Goal: Task Accomplishment & Management: Manage account settings

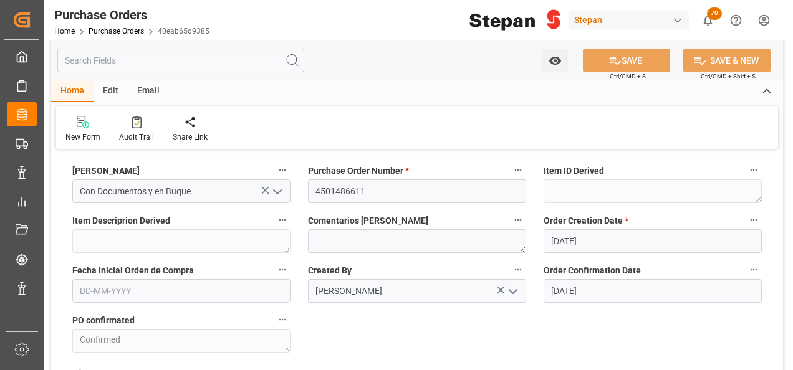
scroll to position [62, 0]
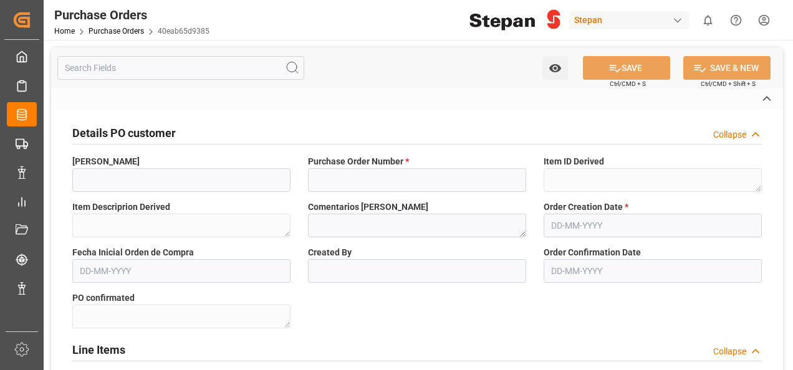
type input "Con Documentos y en Buque"
type input "4501486611"
type input "Erika Reyes"
type textarea "Confirmed"
type input "STEPAN [GEOGRAPHIC_DATA] - [PERSON_NAME]"
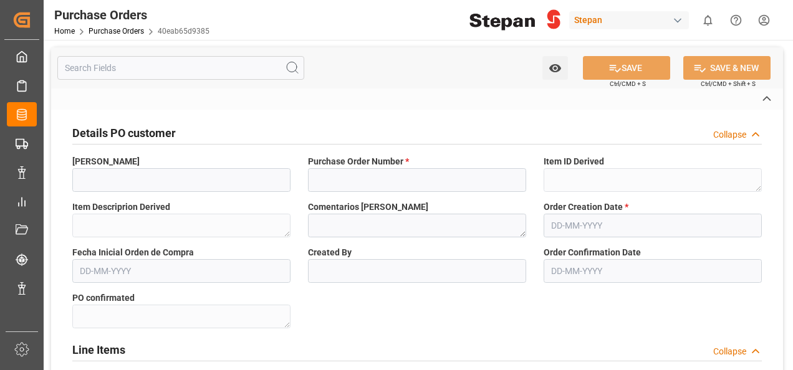
type input "Seafreight"
type input "STEPAN UK, LTD"
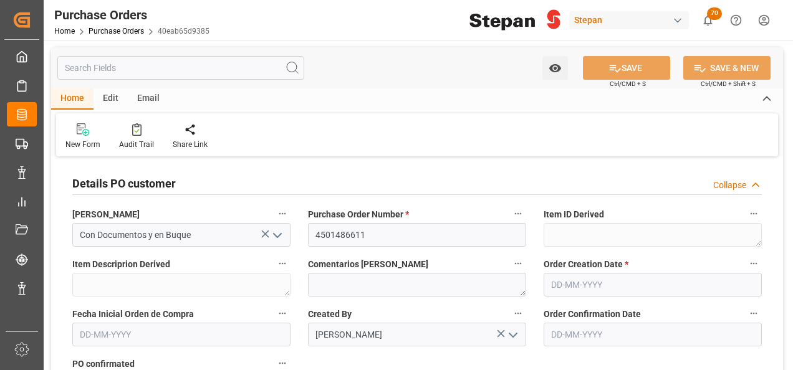
type input "02-09-2025"
type input "14-09-2025"
type input "07-10-2025"
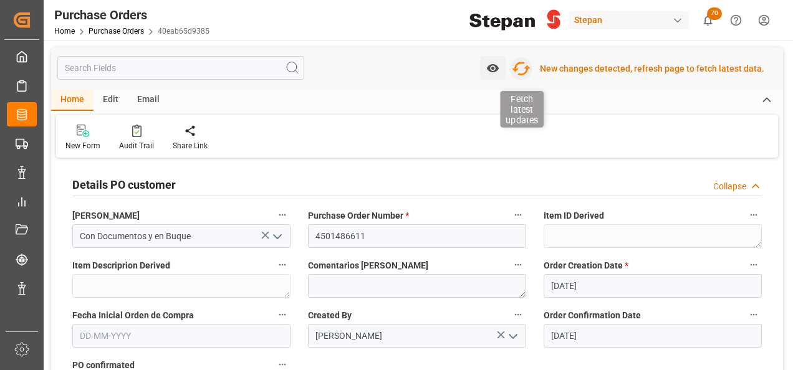
click at [529, 66] on icon "button" at bounding box center [521, 69] width 20 height 20
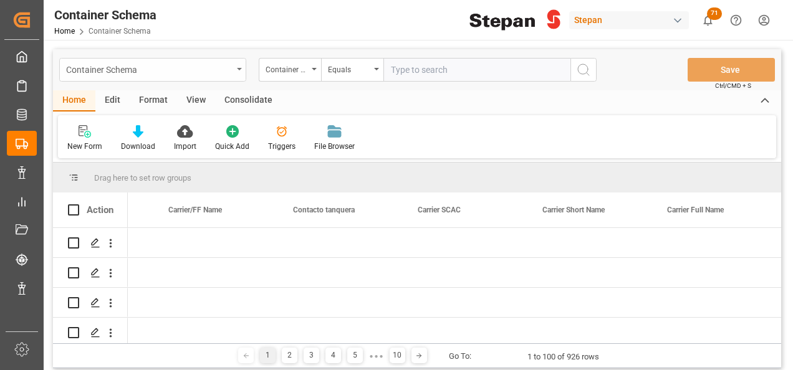
scroll to position [0, 10196]
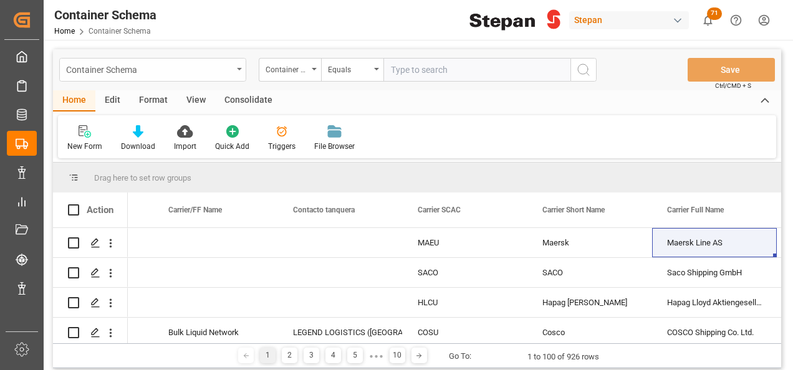
click at [238, 66] on div "Container Schema" at bounding box center [152, 70] width 187 height 24
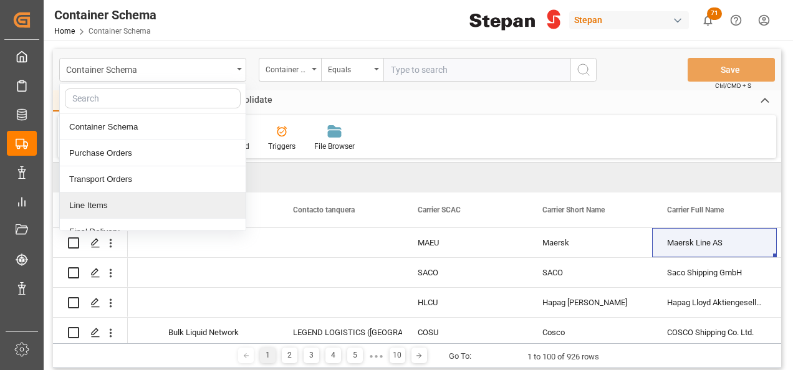
click at [92, 203] on div "Line Items" at bounding box center [153, 206] width 186 height 26
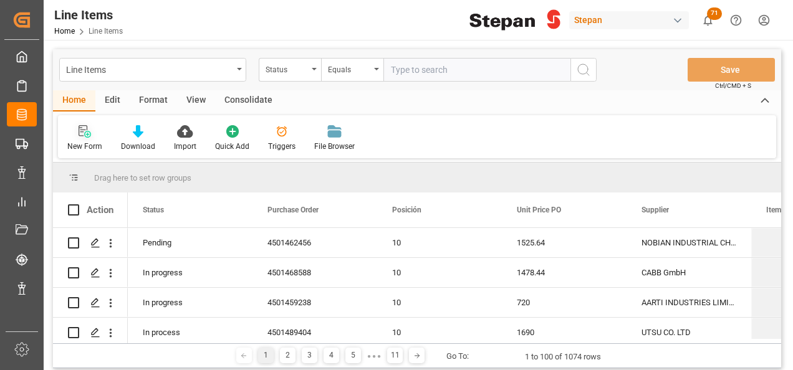
click at [84, 128] on icon at bounding box center [85, 131] width 12 height 12
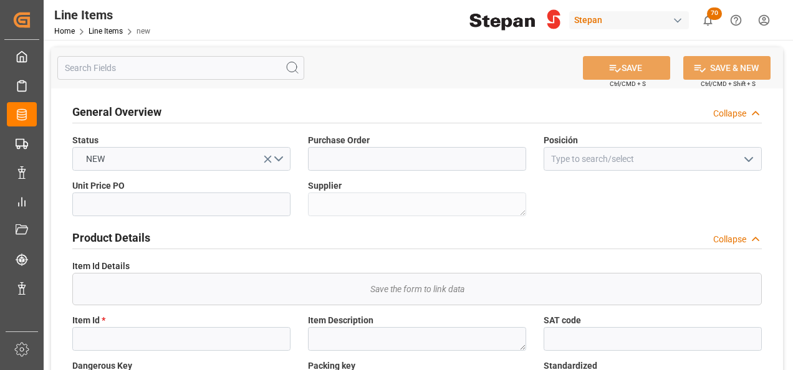
click at [756, 156] on button "open menu" at bounding box center [748, 159] width 19 height 19
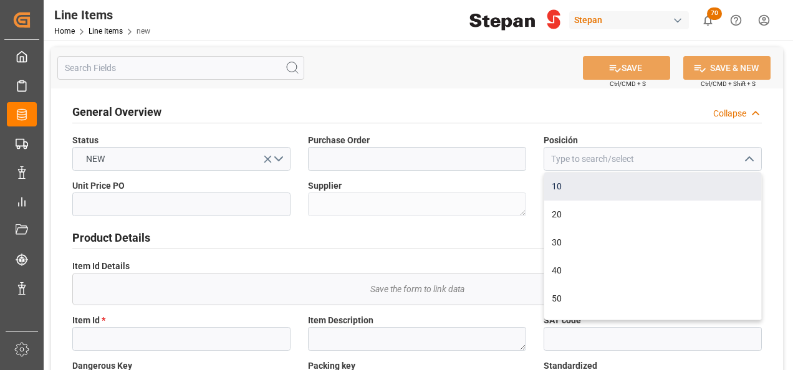
click at [563, 188] on div "10" at bounding box center [652, 187] width 217 height 28
type input "10"
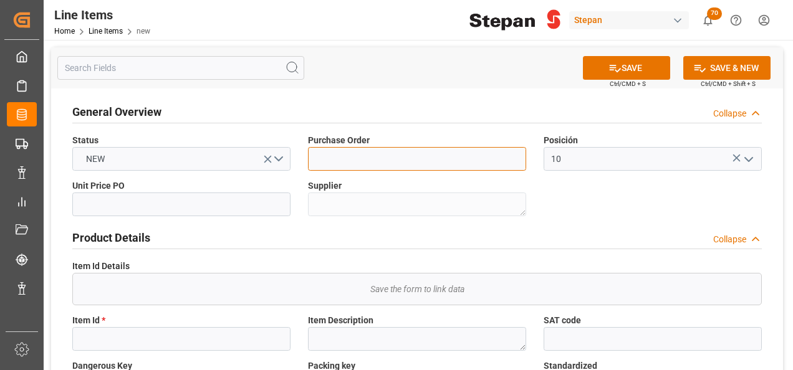
click at [388, 170] on input at bounding box center [417, 159] width 218 height 24
paste input "4501486611"
type input "4501486611"
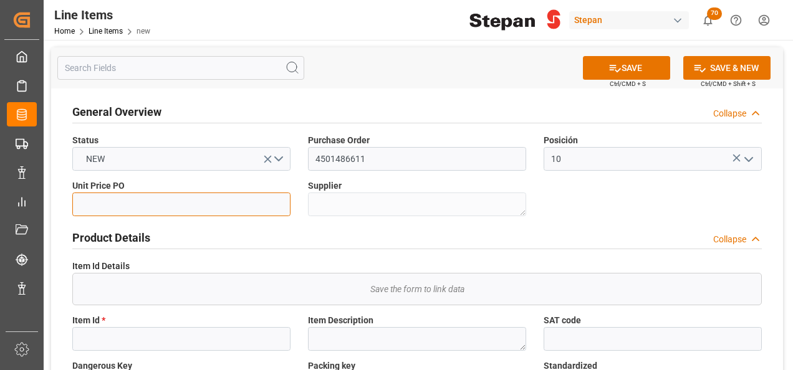
click at [125, 207] on input "text" at bounding box center [181, 205] width 218 height 24
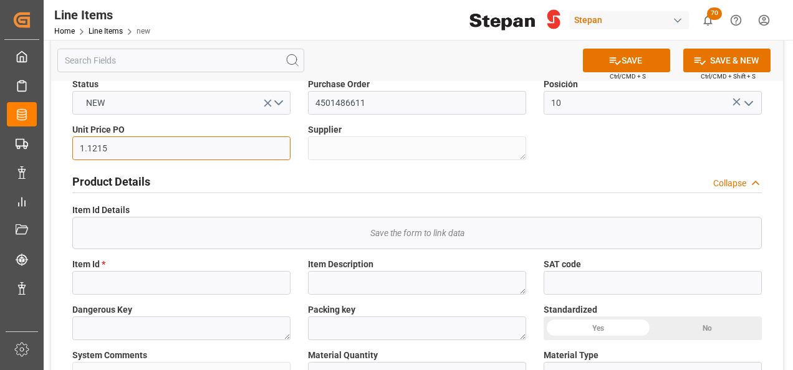
scroll to position [125, 0]
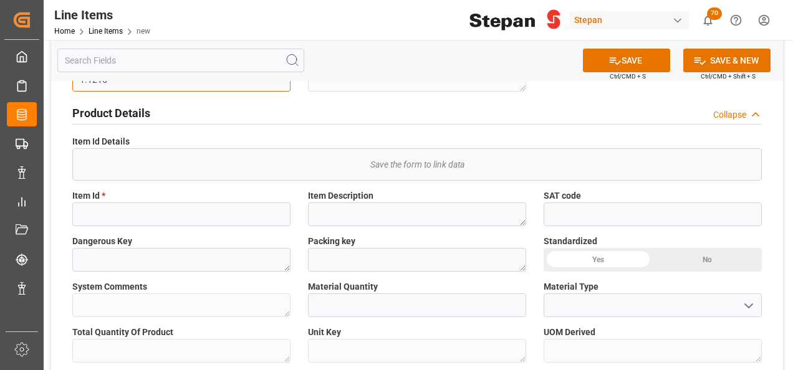
type input "1.1215"
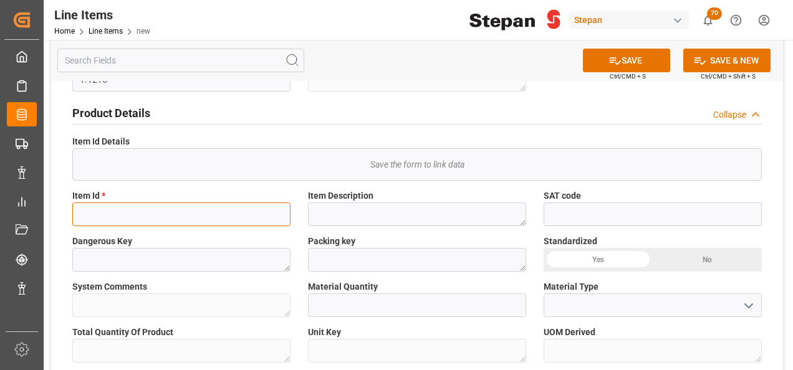
click at [130, 215] on input at bounding box center [181, 215] width 218 height 24
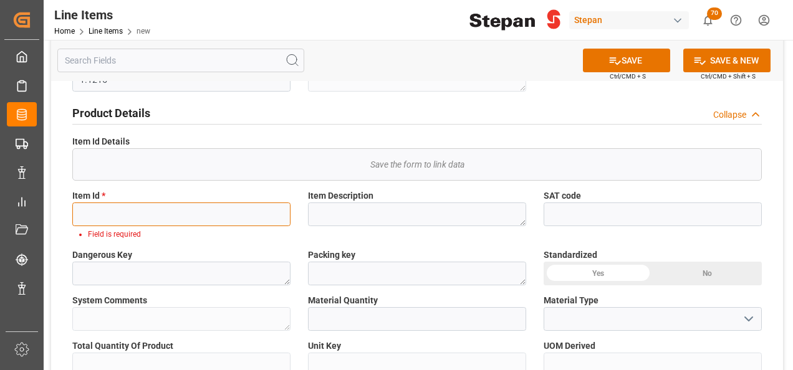
paste input "1081323"
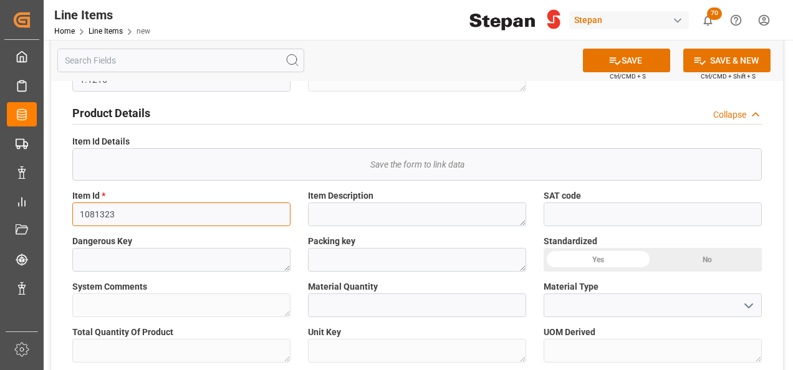
type input "1081323"
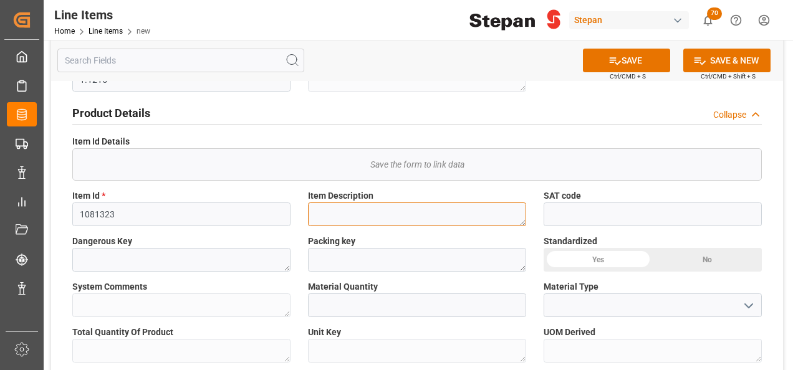
click at [340, 214] on textarea at bounding box center [417, 215] width 218 height 24
paste textarea "STEPANATE SPCS 40"
type textarea "STEPANATE SPCS 40"
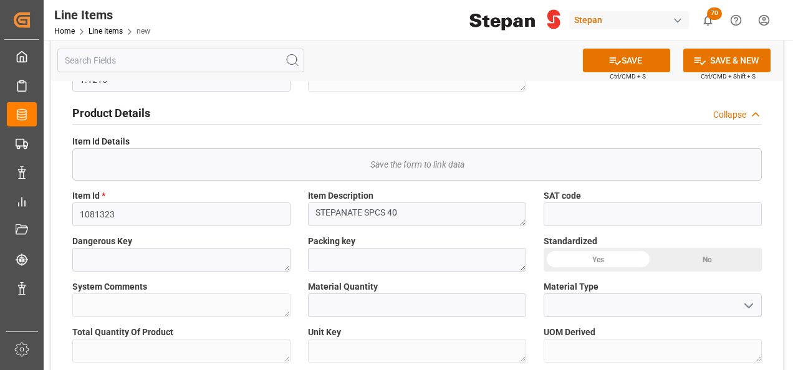
click at [593, 260] on div "Yes" at bounding box center [598, 260] width 109 height 24
click at [752, 304] on polyline "open menu" at bounding box center [748, 306] width 7 height 4
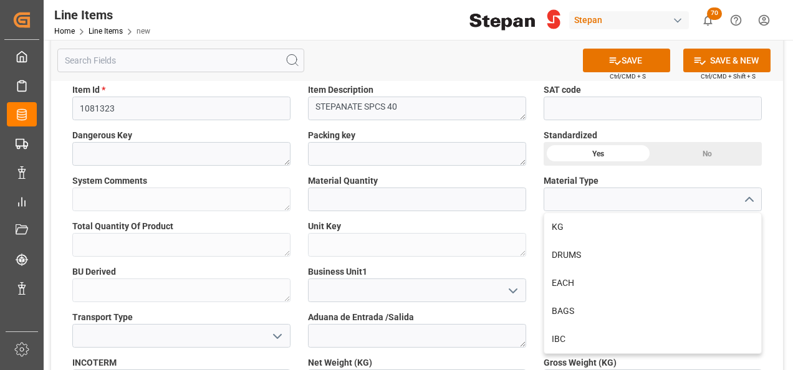
scroll to position [249, 0]
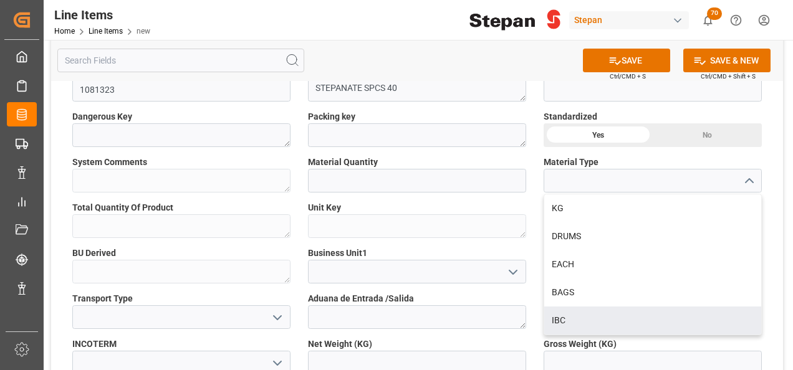
drag, startPoint x: 562, startPoint y: 314, endPoint x: 553, endPoint y: 309, distance: 9.8
click at [562, 314] on div "IBC" at bounding box center [652, 321] width 217 height 28
type input "IBC"
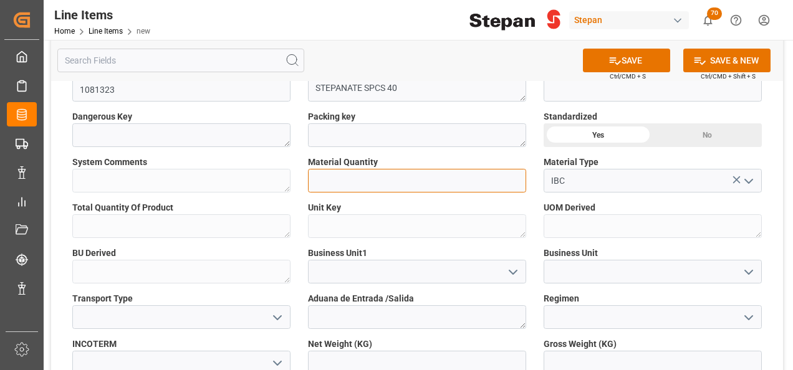
click at [366, 178] on input "text" at bounding box center [417, 181] width 218 height 24
type input "1100"
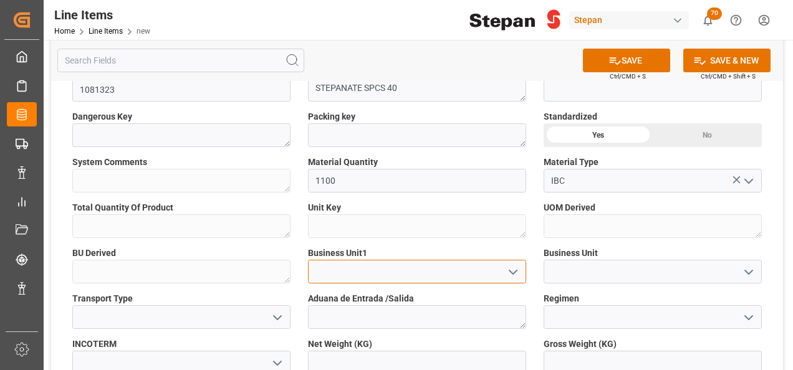
click at [358, 271] on input at bounding box center [417, 272] width 218 height 24
click at [519, 271] on icon "open menu" at bounding box center [512, 272] width 15 height 15
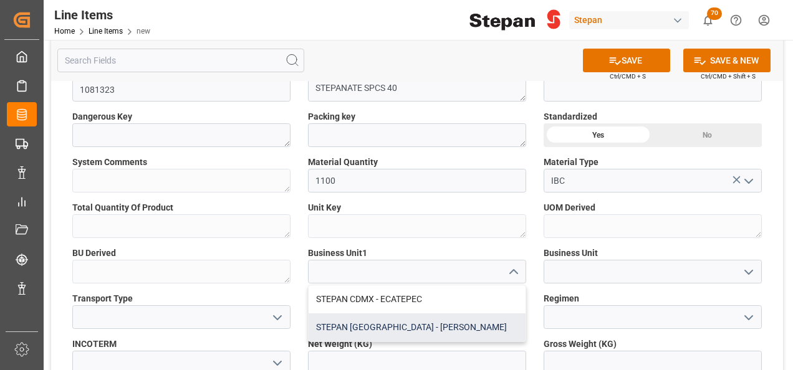
click at [386, 325] on div "STEPAN [GEOGRAPHIC_DATA] - [PERSON_NAME]" at bounding box center [417, 328] width 217 height 28
type input "STEPAN [GEOGRAPHIC_DATA] - [PERSON_NAME]"
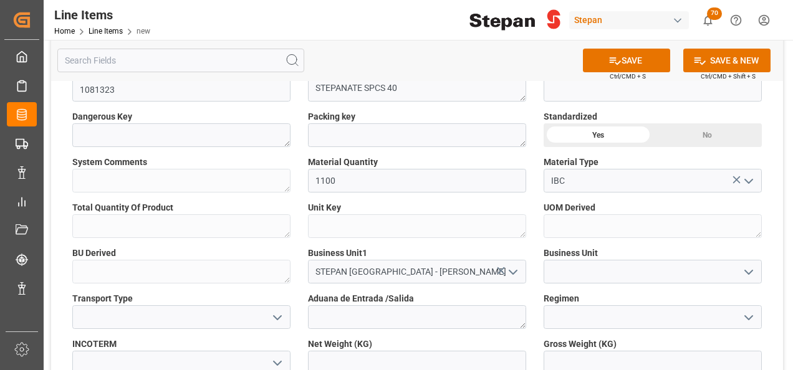
click at [746, 271] on polyline "open menu" at bounding box center [748, 273] width 7 height 4
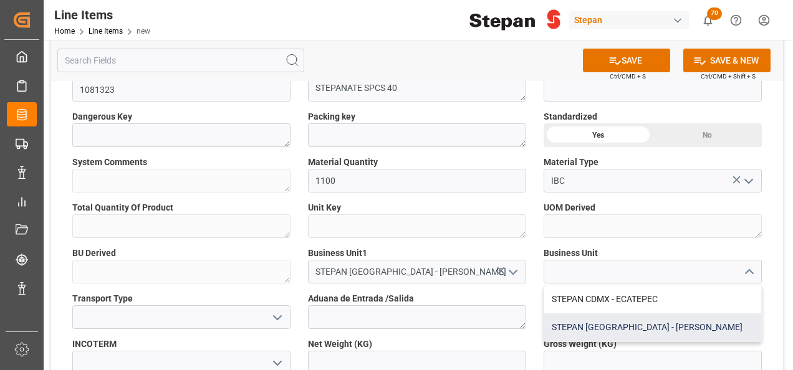
click at [586, 329] on div "STEPAN [GEOGRAPHIC_DATA] - [PERSON_NAME]" at bounding box center [652, 328] width 217 height 28
type input "STEPAN [GEOGRAPHIC_DATA] - [PERSON_NAME]"
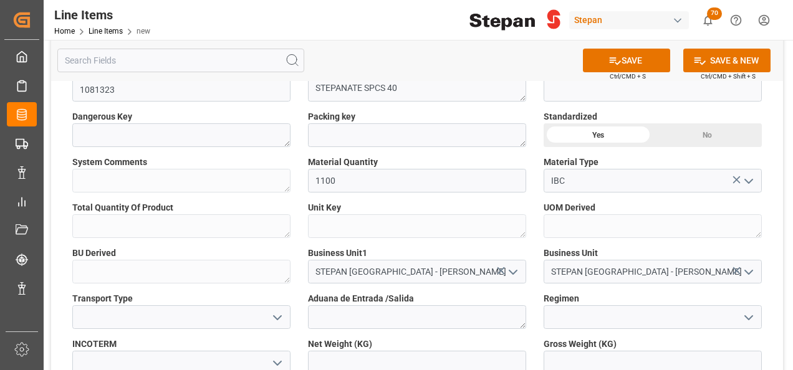
click at [282, 313] on icon "open menu" at bounding box center [277, 317] width 15 height 15
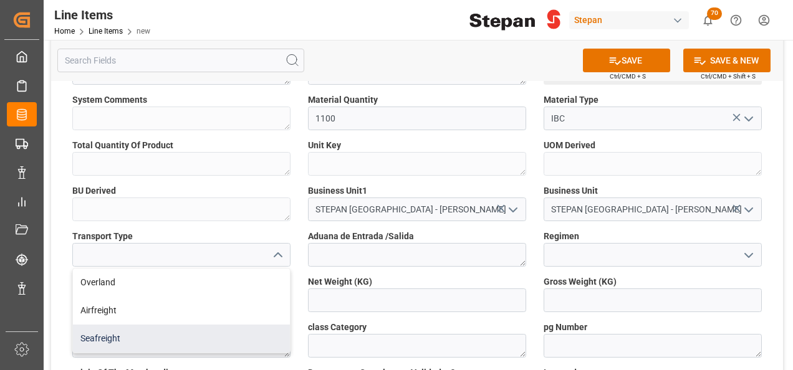
click at [98, 338] on div "Seafreight" at bounding box center [181, 339] width 217 height 28
type input "Seafreight"
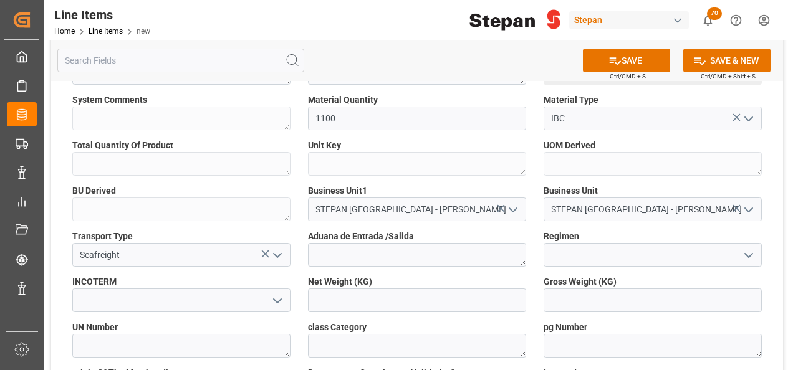
click at [279, 298] on icon "open menu" at bounding box center [277, 301] width 15 height 15
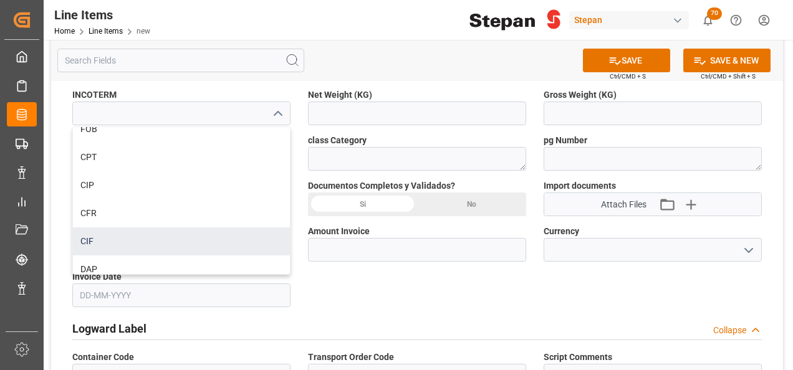
scroll to position [125, 0]
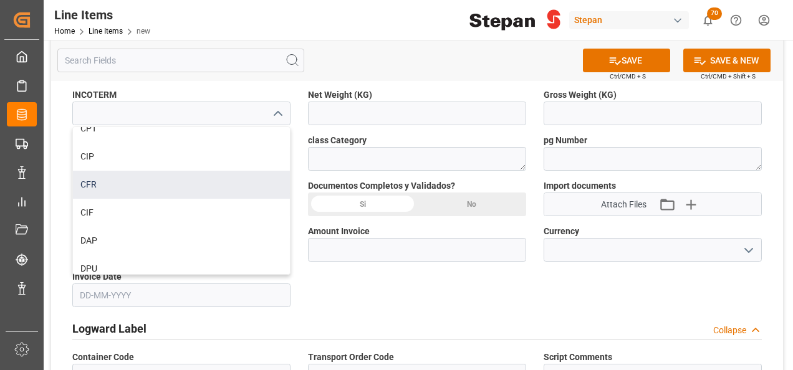
click at [92, 180] on div "CFR" at bounding box center [181, 185] width 217 height 28
type input "CFR"
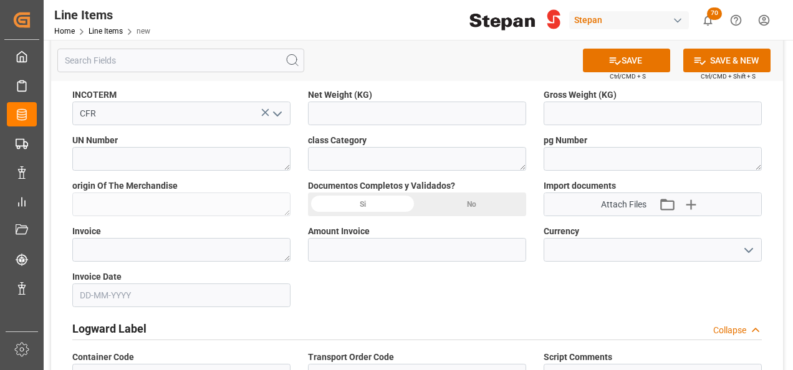
scroll to position [374, 0]
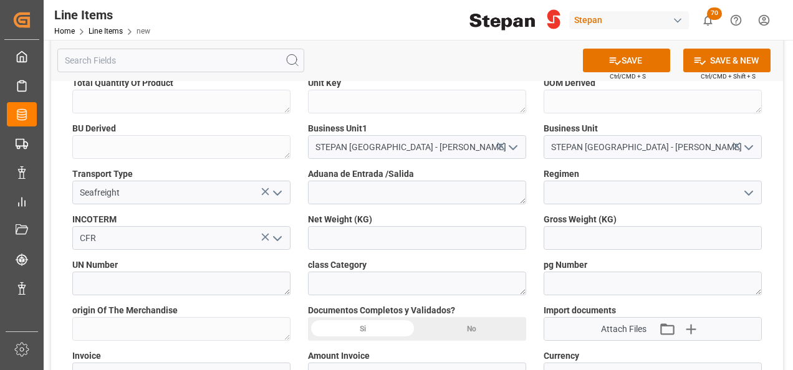
click at [752, 191] on polyline "open menu" at bounding box center [748, 193] width 7 height 4
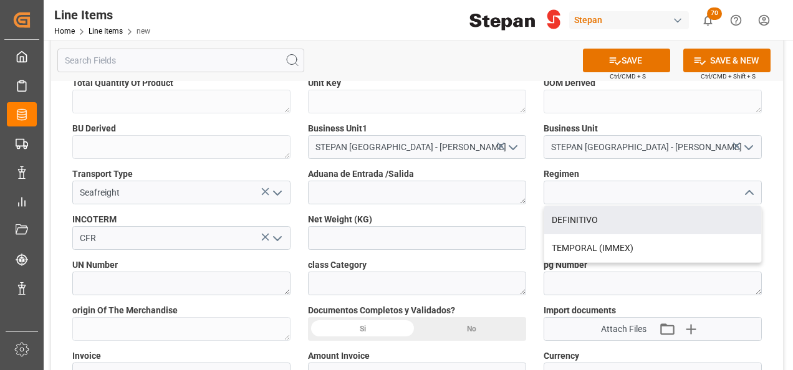
click at [569, 219] on div "DEFINITIVO" at bounding box center [652, 220] width 217 height 28
type input "DEFINITIVO"
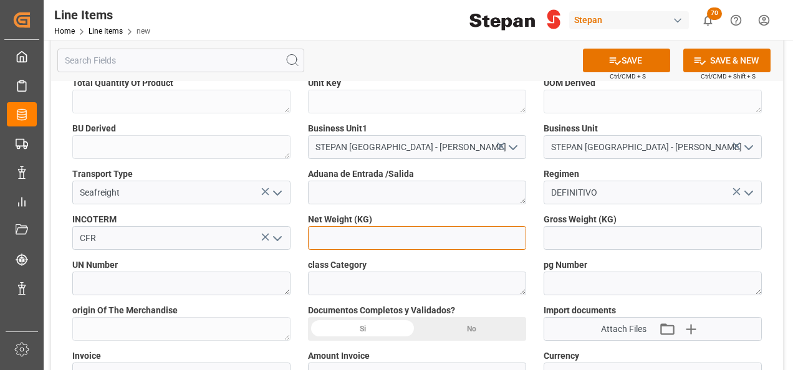
click at [366, 227] on input "text" at bounding box center [417, 238] width 218 height 24
type input "1100"
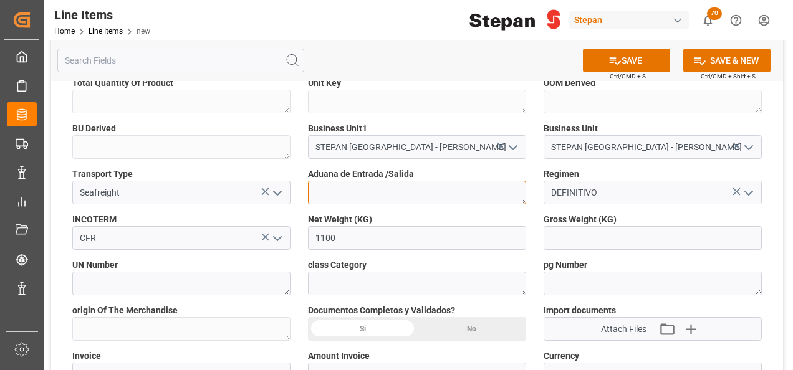
click at [365, 191] on textarea at bounding box center [417, 193] width 218 height 24
type textarea "[GEOGRAPHIC_DATA]"
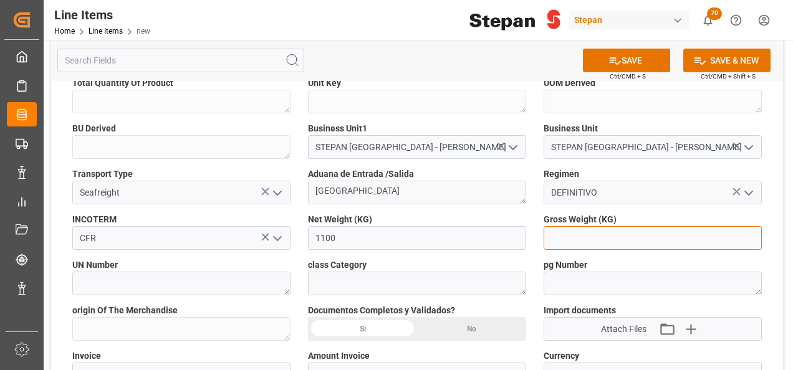
click at [562, 235] on input "text" at bounding box center [653, 238] width 218 height 24
type input "1151"
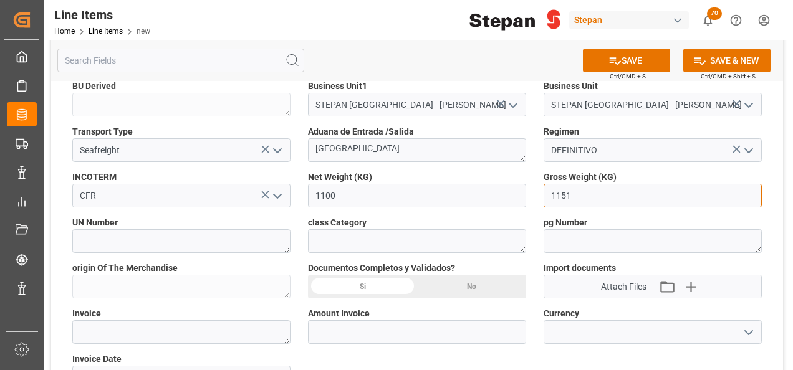
scroll to position [436, 0]
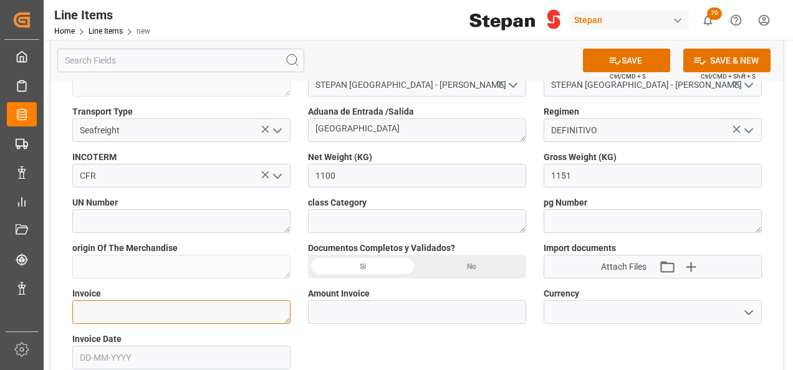
click at [123, 308] on textarea at bounding box center [181, 312] width 218 height 24
paste textarea "91578380"
type textarea "91578380"
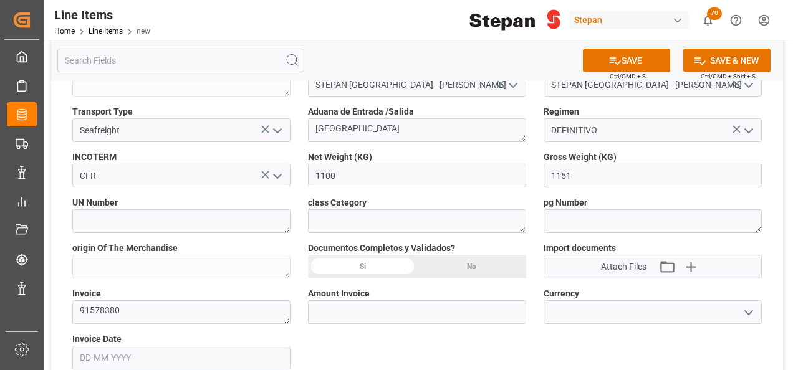
click at [750, 313] on icon "open menu" at bounding box center [748, 312] width 15 height 15
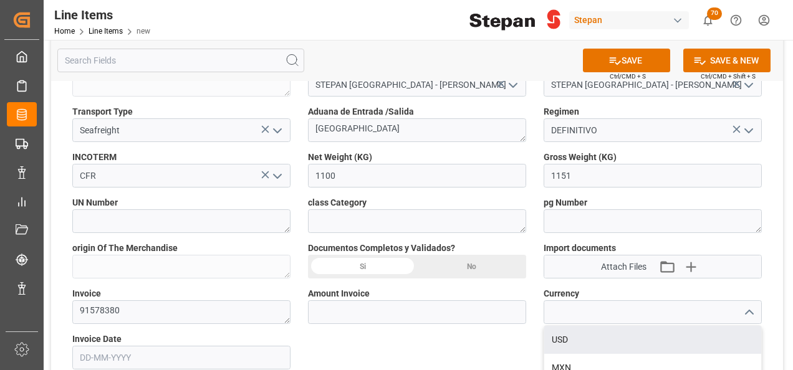
click at [582, 338] on div "USD" at bounding box center [652, 340] width 217 height 28
type input "USD"
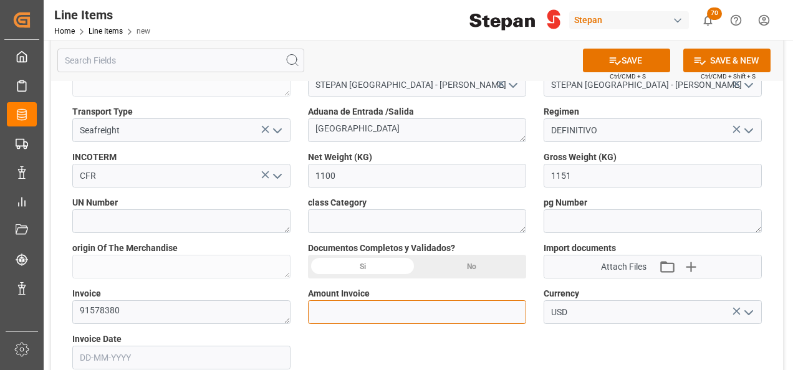
click at [363, 310] on input "text" at bounding box center [417, 312] width 218 height 24
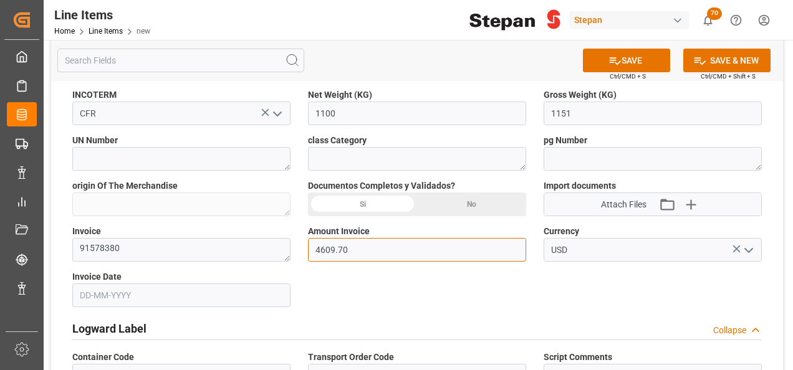
type input "4609.70"
click at [371, 203] on div "Si" at bounding box center [362, 205] width 109 height 24
click at [140, 290] on input "text" at bounding box center [181, 296] width 218 height 24
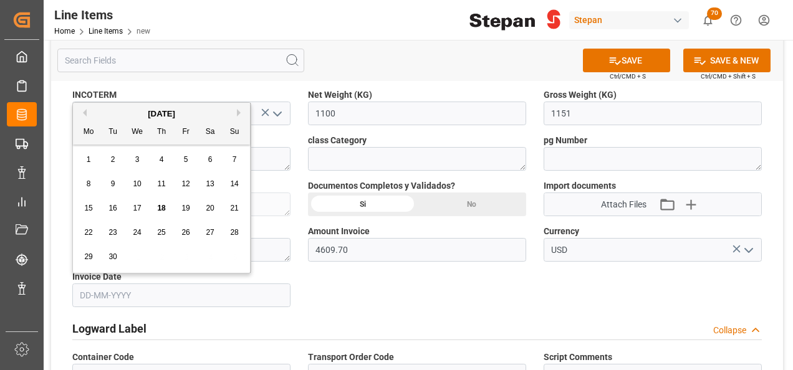
click at [112, 184] on span "9" at bounding box center [113, 184] width 4 height 9
type input "09-09-2025"
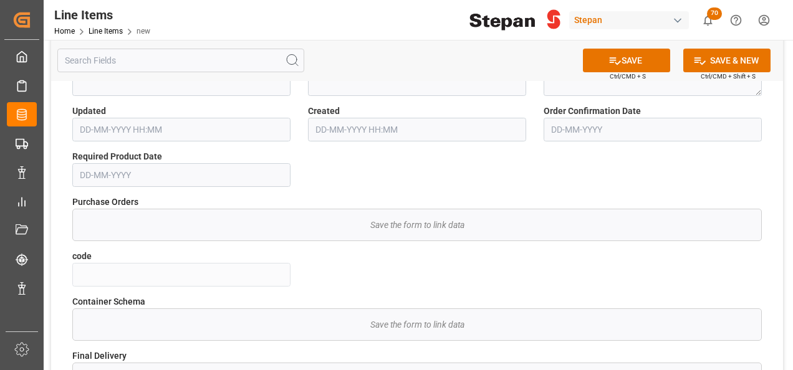
scroll to position [810, 0]
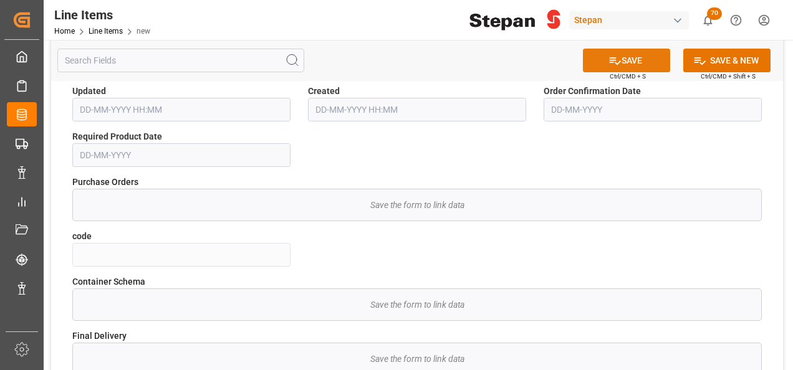
click at [616, 59] on icon at bounding box center [614, 60] width 13 height 13
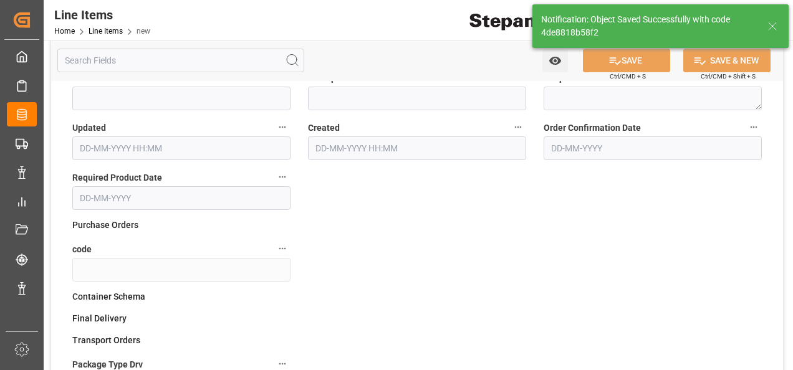
type textarea "STEPAN UK, LTD"
type textarea "1100.0000 IBC"
type textarea "KGM"
type textarea "STEPAN [GEOGRAPHIC_DATA] - [PERSON_NAME]"
type textarea "[GEOGRAPHIC_DATA]"
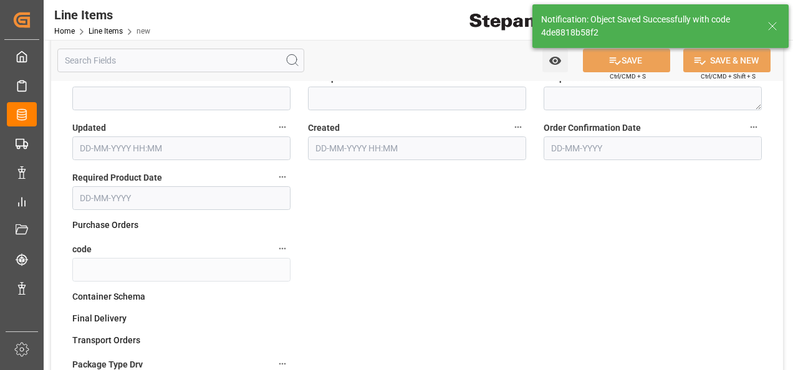
type input "4de8818b58f2"
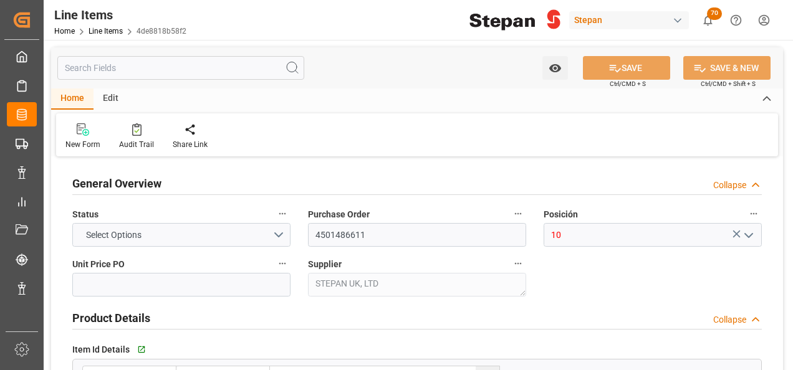
type input "1.1215"
type input "1100"
type input "1151"
type input "4609.7"
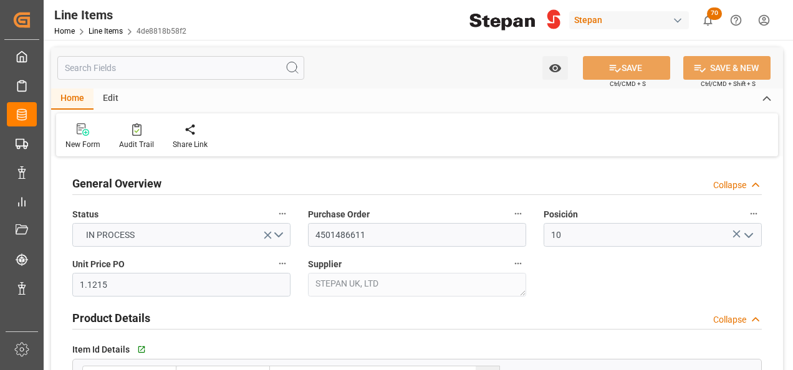
type input "[DATE]"
type input "[DATE] 19:04"
type input "[DATE]"
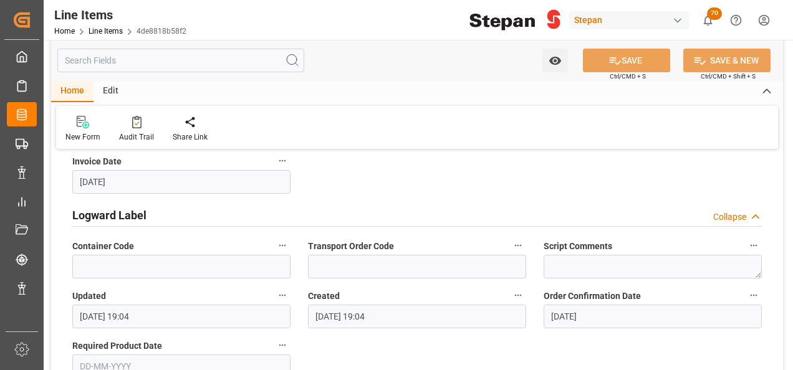
scroll to position [810, 0]
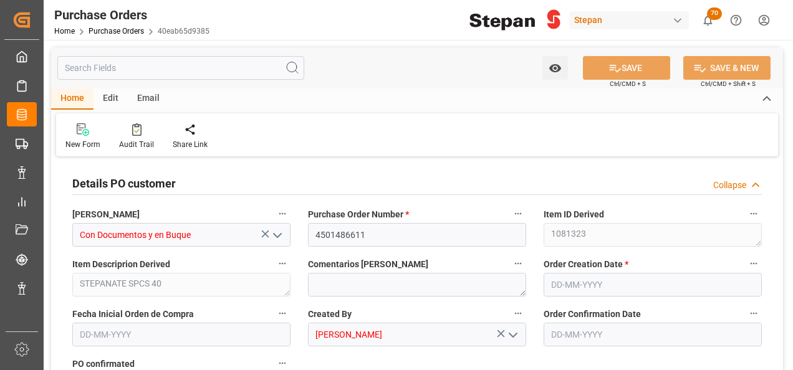
type input "1"
type input "[DATE]"
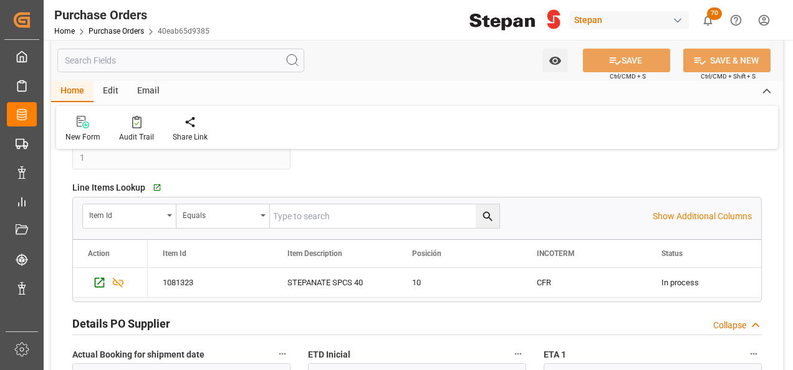
scroll to position [499, 0]
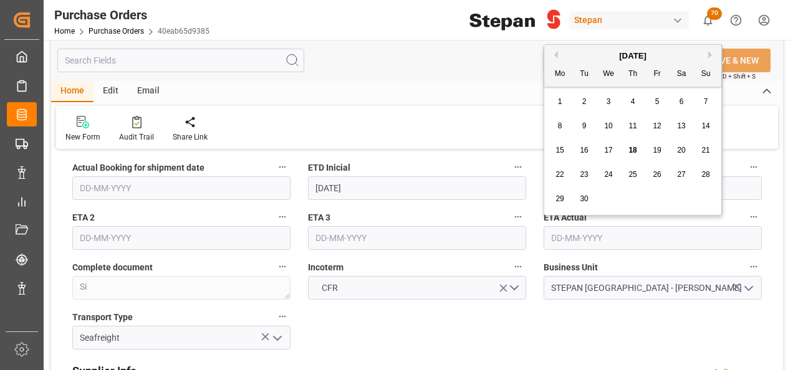
click at [563, 234] on input "text" at bounding box center [653, 238] width 218 height 24
click at [709, 52] on button "Next Month" at bounding box center [711, 54] width 7 height 7
click at [584, 127] on span "7" at bounding box center [584, 126] width 4 height 9
type input "07-10-2025"
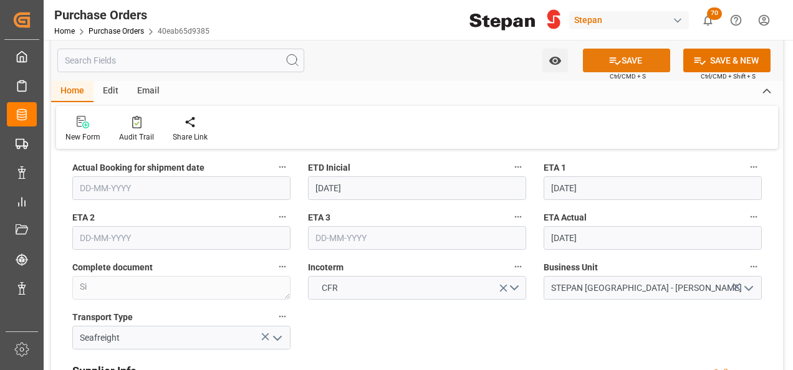
click at [641, 57] on button "SAVE" at bounding box center [626, 61] width 87 height 24
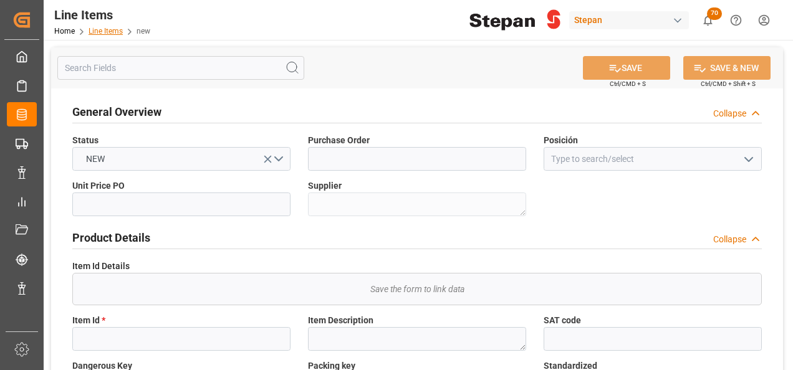
click at [106, 30] on link "Line Items" at bounding box center [106, 31] width 34 height 9
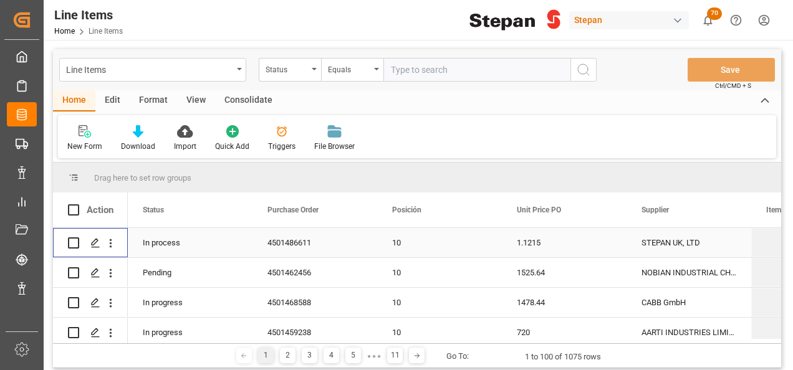
click at [77, 242] on input "Press Space to toggle row selection (unchecked)" at bounding box center [73, 242] width 11 height 11
checkbox input "true"
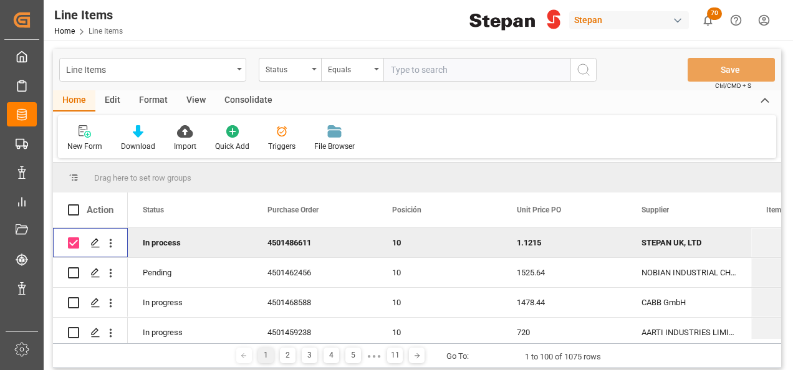
click at [246, 101] on div "Consolidate" at bounding box center [248, 100] width 67 height 21
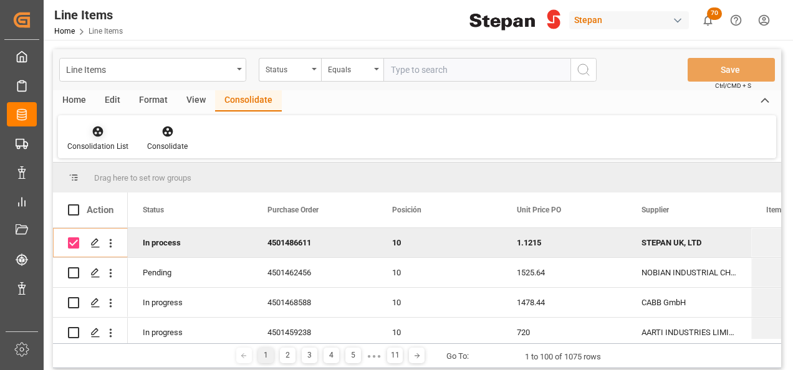
click at [100, 137] on icon at bounding box center [98, 131] width 12 height 12
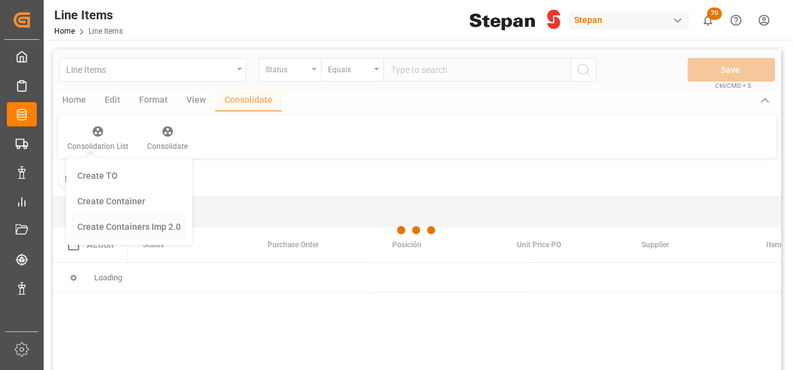
click at [108, 223] on div "Line Items Status Equals Save Ctrl/CMD + S Home Edit Format View Consolidate Co…" at bounding box center [417, 226] width 728 height 354
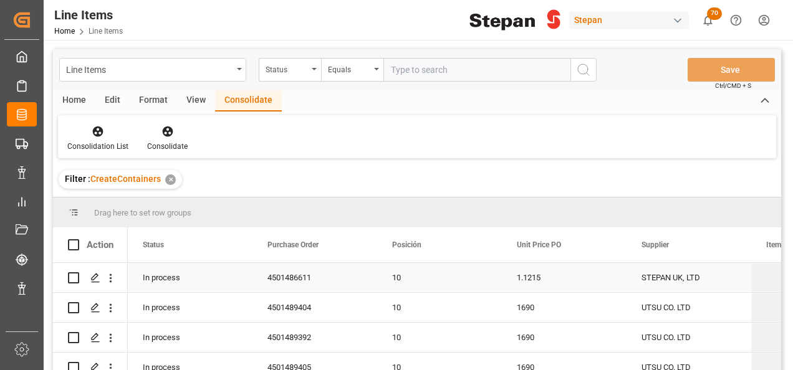
click at [75, 278] on input "Press Space to toggle row selection (unchecked)" at bounding box center [73, 277] width 11 height 11
checkbox input "true"
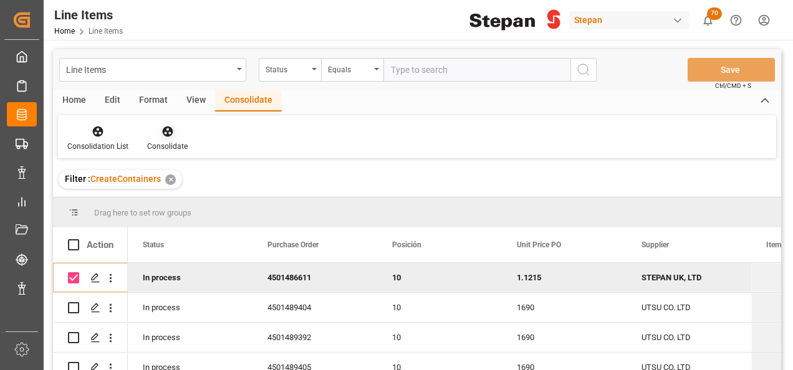
click at [166, 130] on icon at bounding box center [167, 131] width 12 height 12
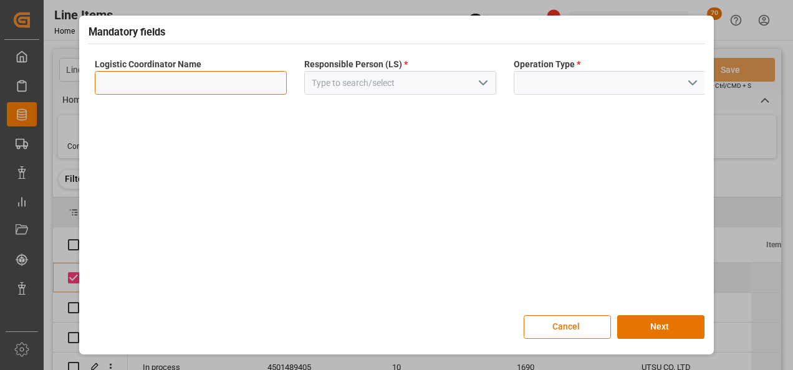
click at [234, 82] on input at bounding box center [191, 83] width 192 height 24
type input "LESCHACO MEXICANA"
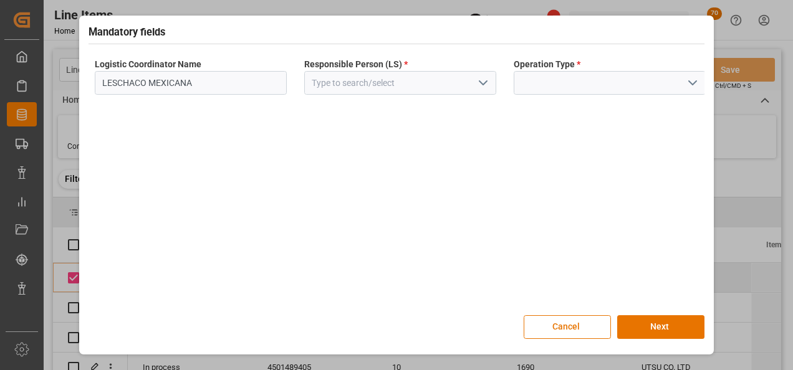
click at [476, 79] on icon "open menu" at bounding box center [483, 82] width 15 height 15
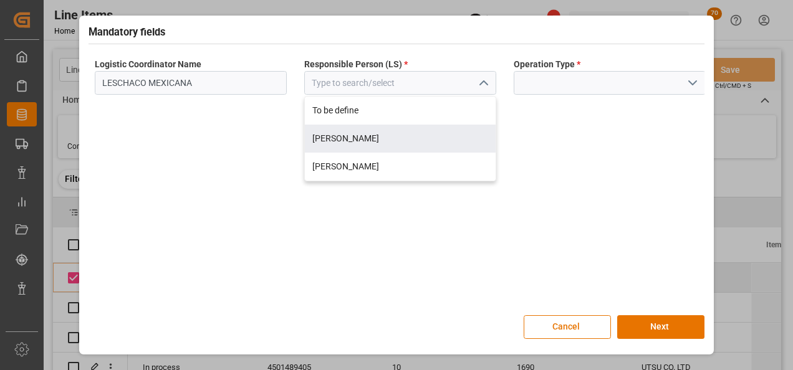
click at [362, 141] on div "[PERSON_NAME]" at bounding box center [400, 139] width 191 height 28
type input "[PERSON_NAME]"
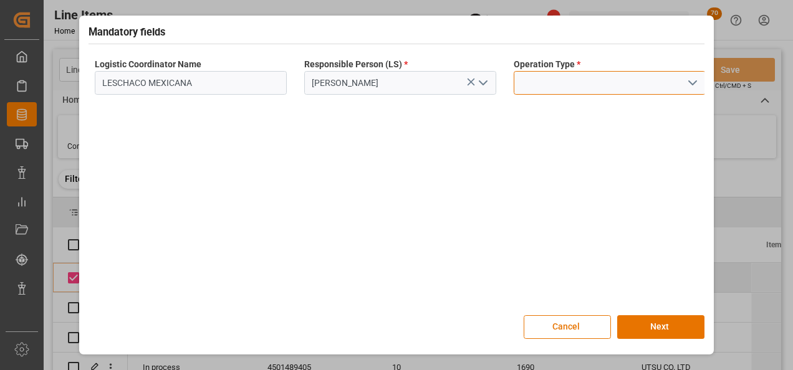
click at [701, 79] on input at bounding box center [610, 83] width 192 height 24
click at [694, 79] on icon "open menu" at bounding box center [692, 82] width 15 height 15
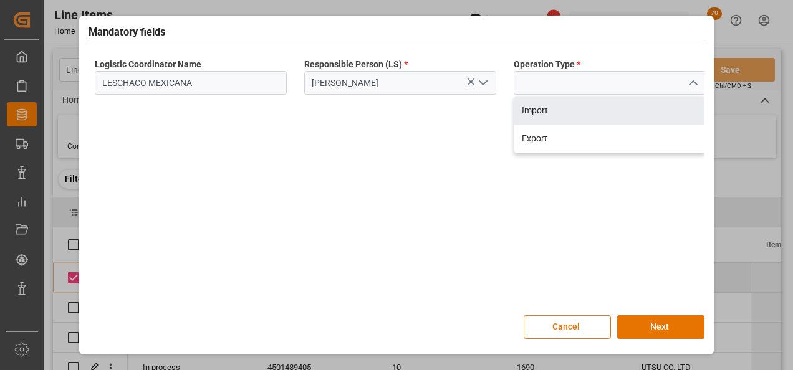
click at [539, 109] on div "Import" at bounding box center [609, 111] width 191 height 28
type input "Import"
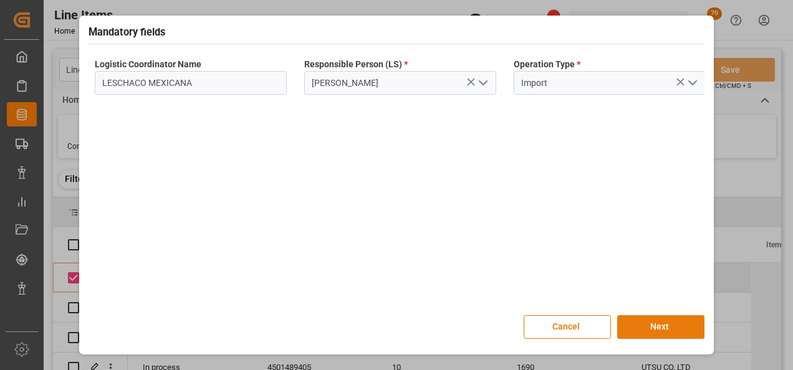
click at [646, 329] on button "Next" at bounding box center [660, 327] width 87 height 24
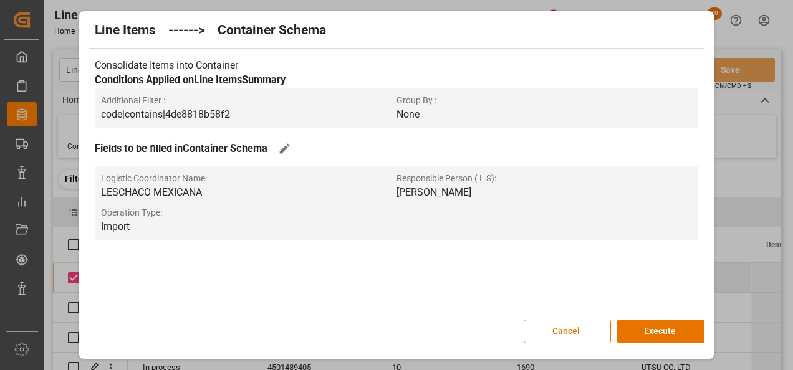
click at [646, 329] on button "Execute" at bounding box center [660, 332] width 87 height 24
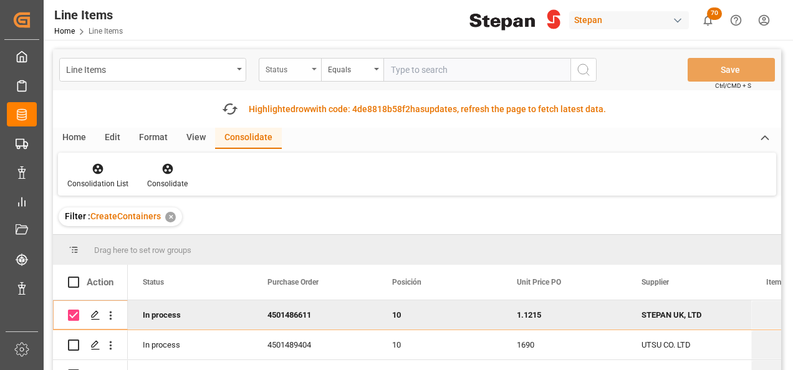
click at [313, 66] on div "Status" at bounding box center [290, 70] width 62 height 24
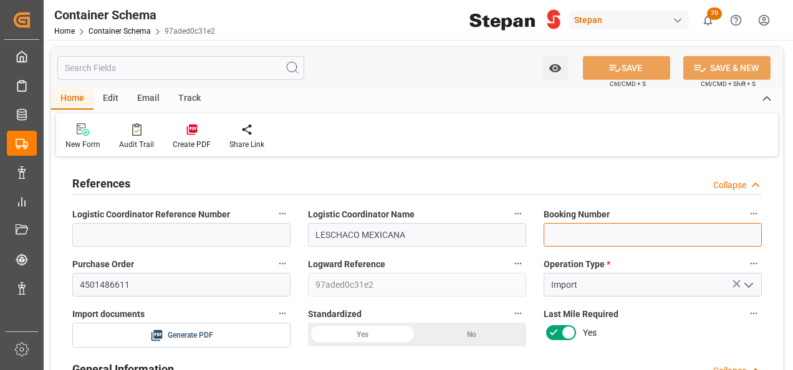
click at [570, 231] on input at bounding box center [653, 235] width 218 height 24
paste input "3EB25090051"
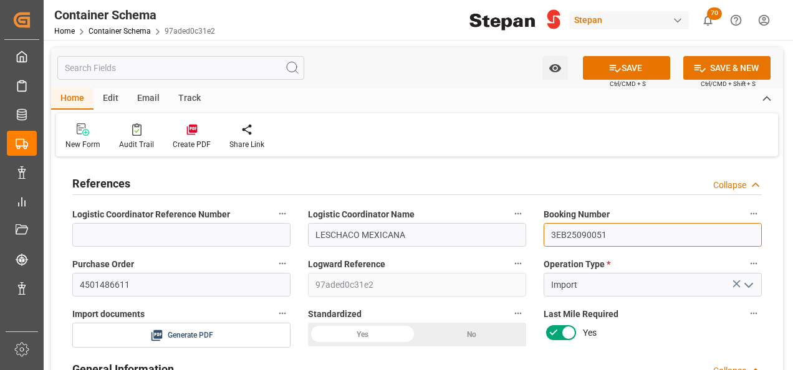
paste input "3EB25090051"
drag, startPoint x: 670, startPoint y: 237, endPoint x: 515, endPoint y: 234, distance: 155.2
paste input
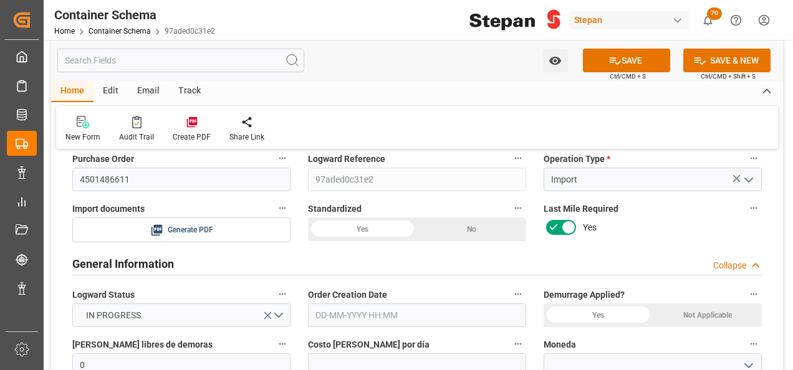
scroll to position [125, 0]
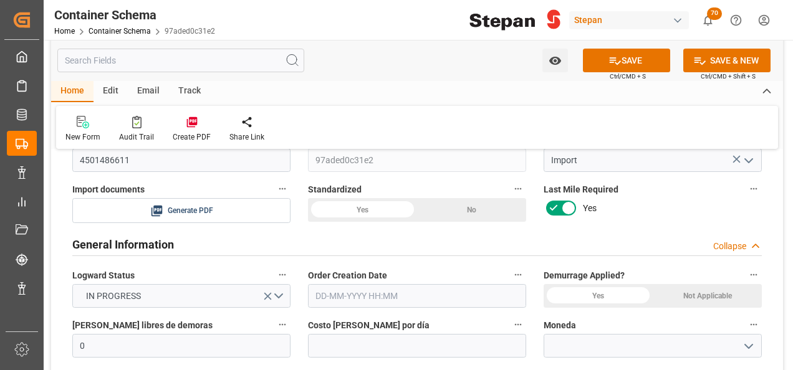
type input "3EB25090051"
click at [373, 206] on div "Yes" at bounding box center [362, 210] width 109 height 24
click at [362, 297] on input "text" at bounding box center [417, 296] width 218 height 24
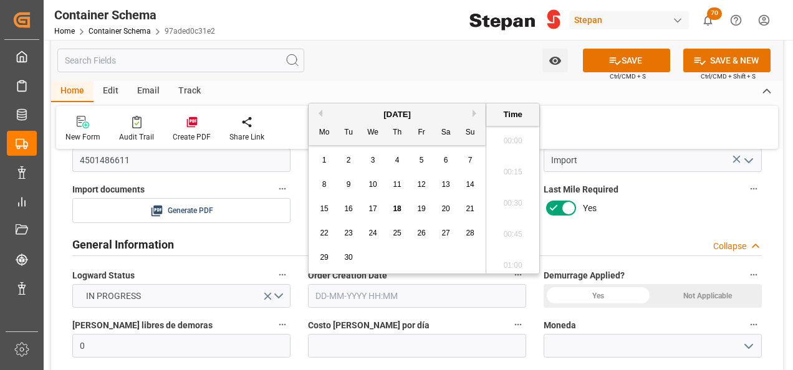
scroll to position [1562, 0]
click at [350, 108] on div "[DATE]" at bounding box center [397, 114] width 177 height 12
click at [400, 208] on span "18" at bounding box center [397, 208] width 8 height 9
type input "[DATE] 00:00"
click at [706, 290] on div "Not Applicable" at bounding box center [707, 296] width 109 height 24
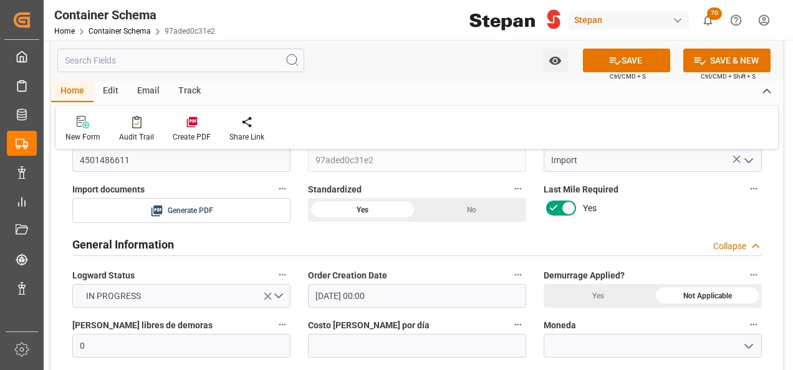
scroll to position [249, 0]
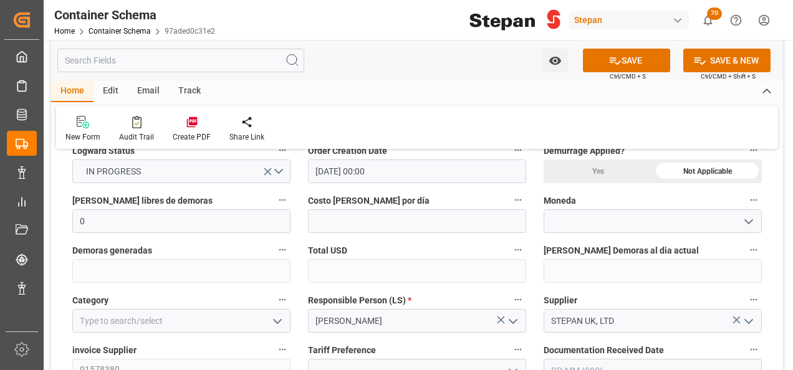
click at [750, 222] on polyline "open menu" at bounding box center [748, 222] width 7 height 4
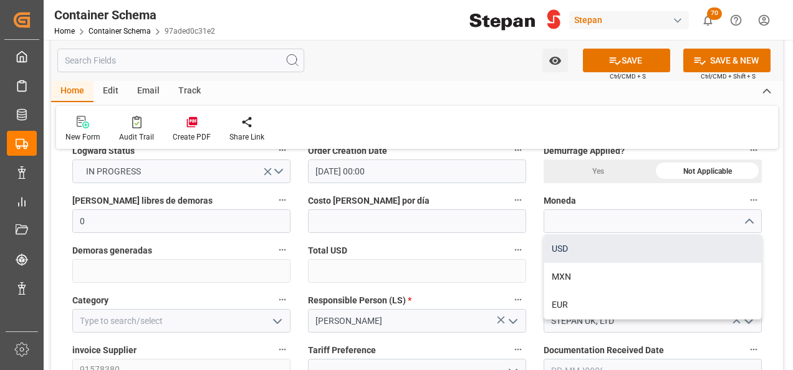
click at [558, 253] on div "USD" at bounding box center [652, 249] width 217 height 28
type input "USD"
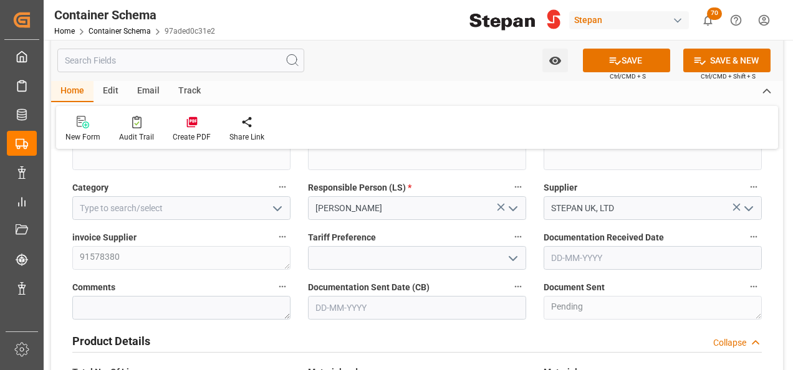
scroll to position [374, 0]
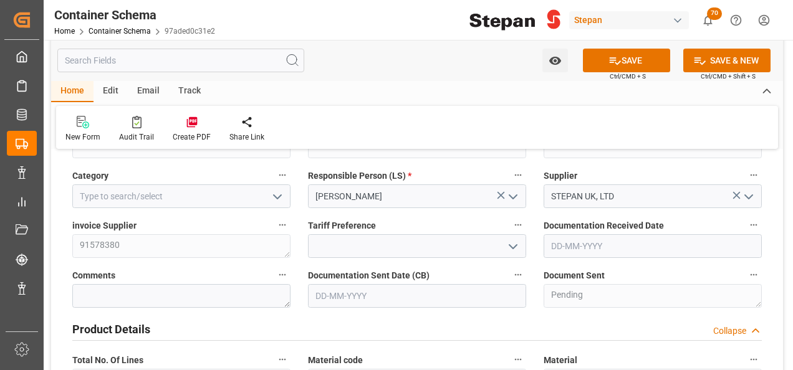
click at [510, 245] on polyline "open menu" at bounding box center [512, 247] width 7 height 4
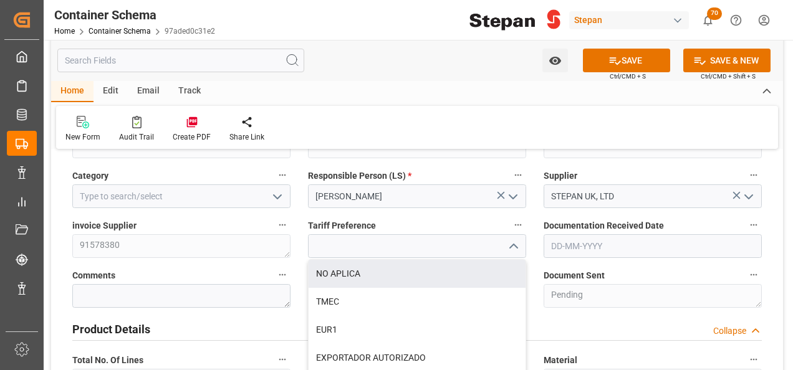
click at [338, 273] on div "NO APLICA" at bounding box center [417, 274] width 217 height 28
type input "NO APLICA"
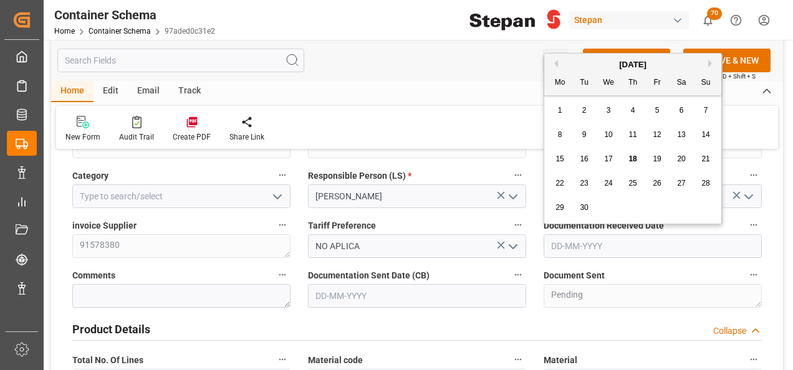
click at [593, 250] on input "text" at bounding box center [653, 246] width 218 height 24
click at [591, 57] on div "[DATE] Mo Tu We Th Fr Sa Su" at bounding box center [632, 75] width 177 height 42
click at [610, 157] on span "17" at bounding box center [608, 159] width 8 height 9
type input "[DATE]"
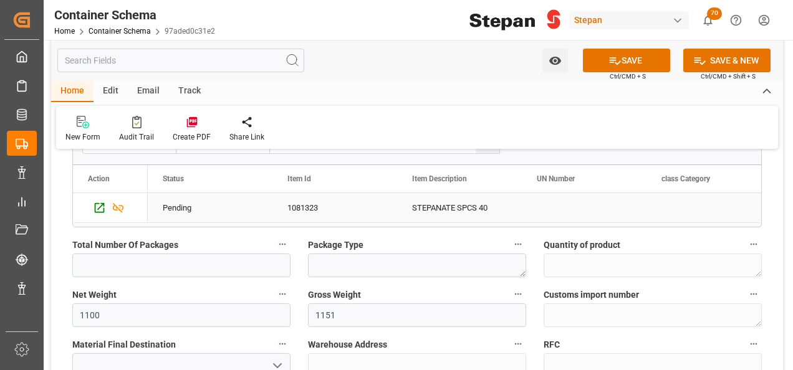
scroll to position [810, 0]
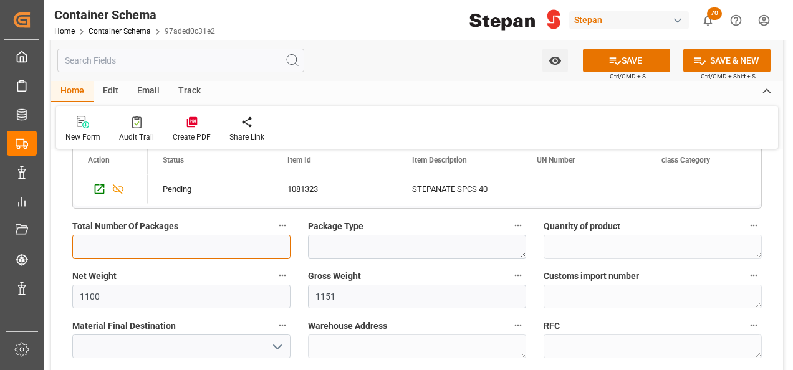
click at [211, 254] on input "text" at bounding box center [181, 247] width 218 height 24
type input "1"
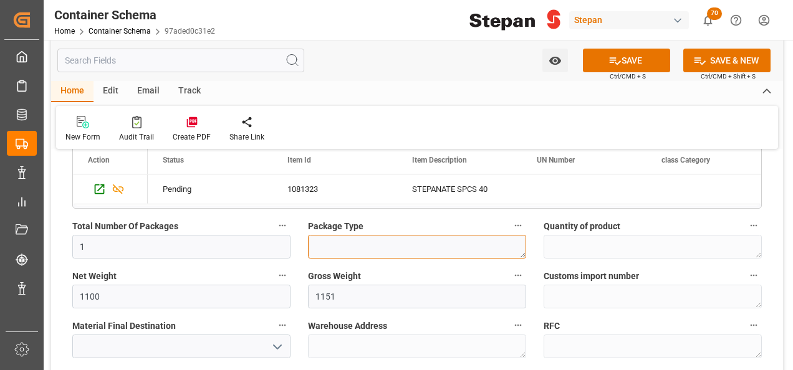
click at [328, 254] on textarea at bounding box center [417, 247] width 218 height 24
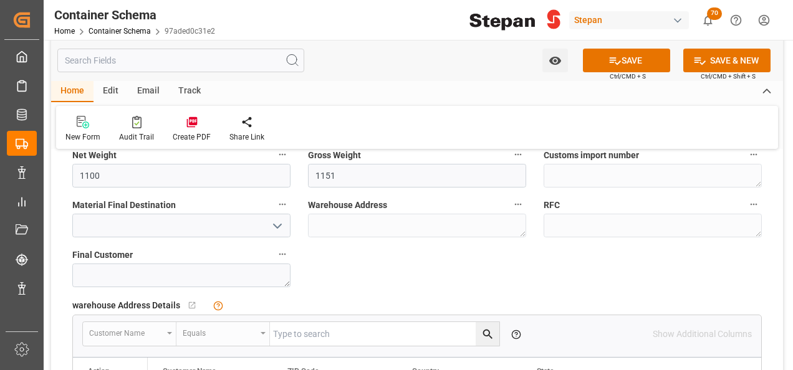
scroll to position [935, 0]
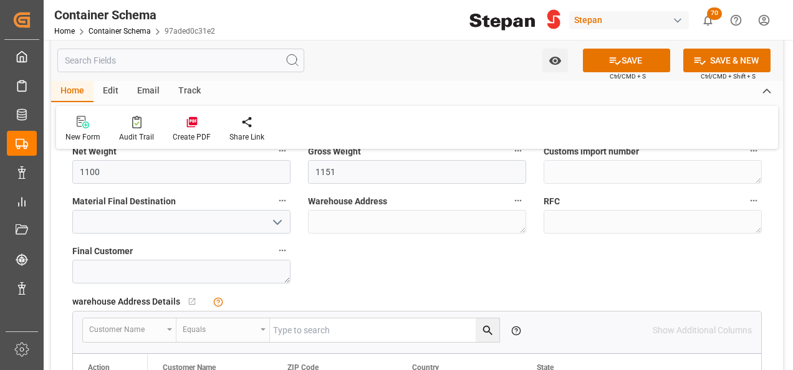
type textarea "IBC"
click at [279, 221] on polyline "open menu" at bounding box center [277, 223] width 7 height 4
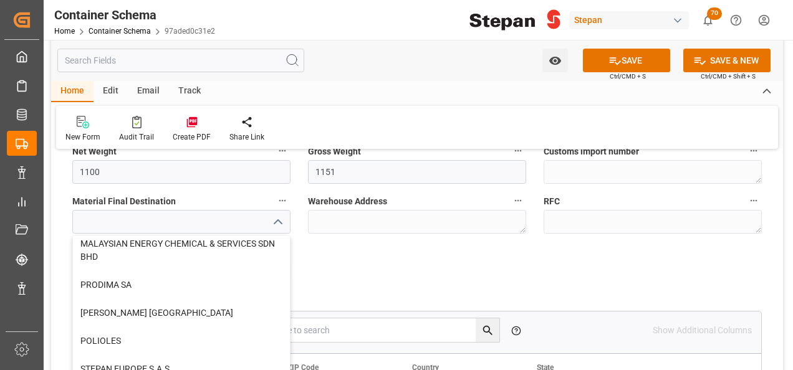
scroll to position [312, 0]
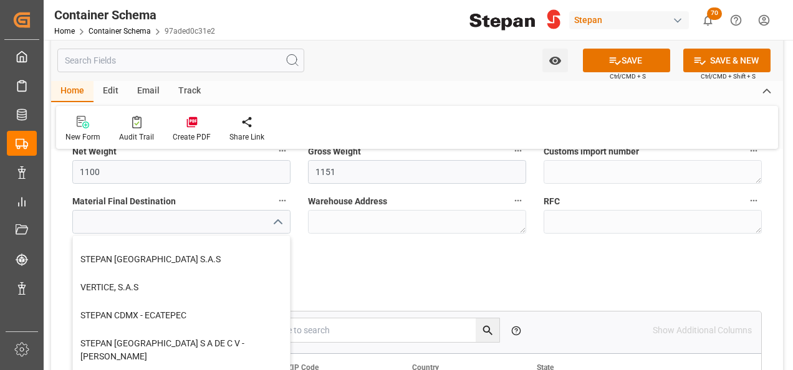
click at [131, 315] on div "STEPAN CDMX - ECATEPEC" at bounding box center [181, 316] width 217 height 28
type input "STEPAN CDMX - ECATEPEC"
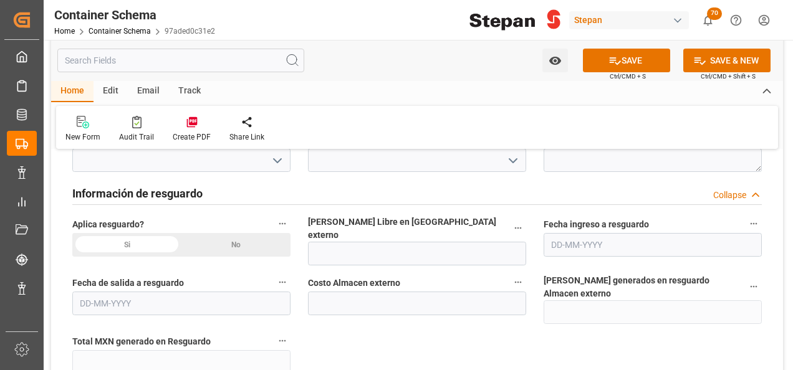
scroll to position [1247, 0]
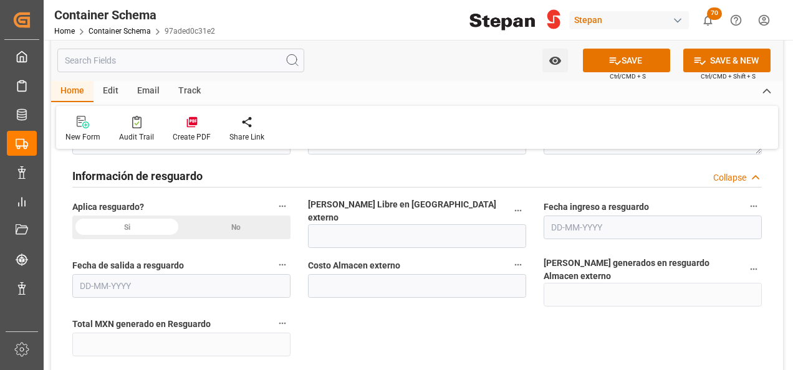
click at [227, 224] on div "No" at bounding box center [235, 228] width 109 height 24
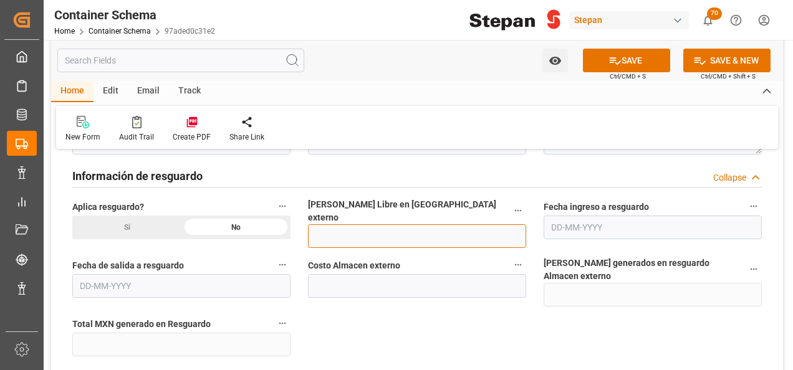
click at [365, 224] on input "text" at bounding box center [417, 236] width 218 height 24
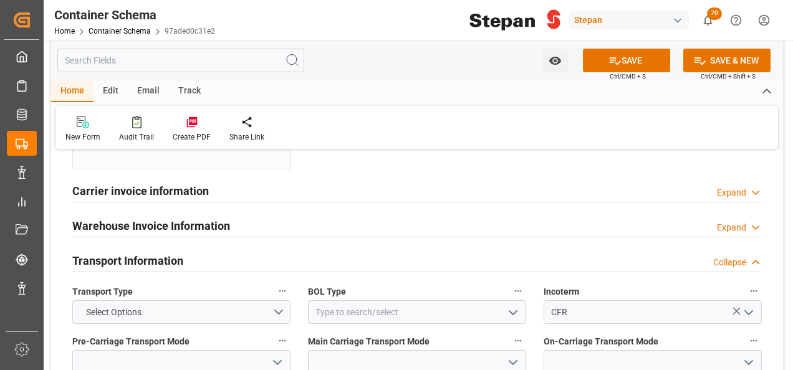
scroll to position [1496, 0]
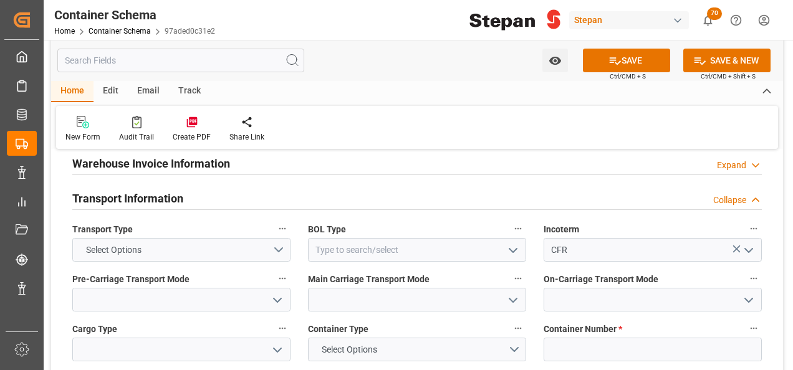
type input "12"
click at [278, 238] on button "Select Options" at bounding box center [181, 250] width 218 height 24
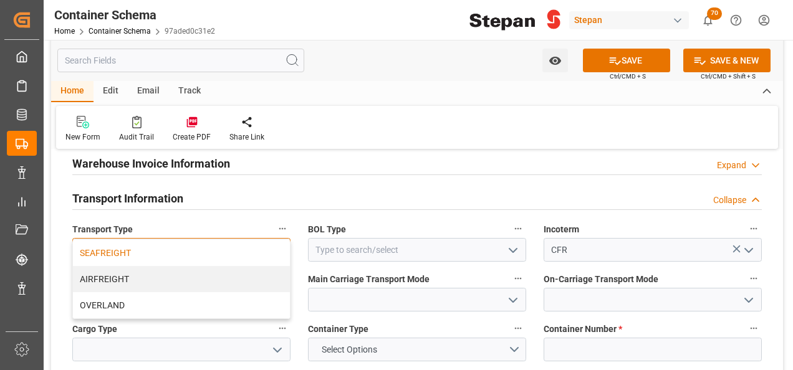
click at [105, 240] on div "SEAFREIGHT" at bounding box center [181, 253] width 217 height 26
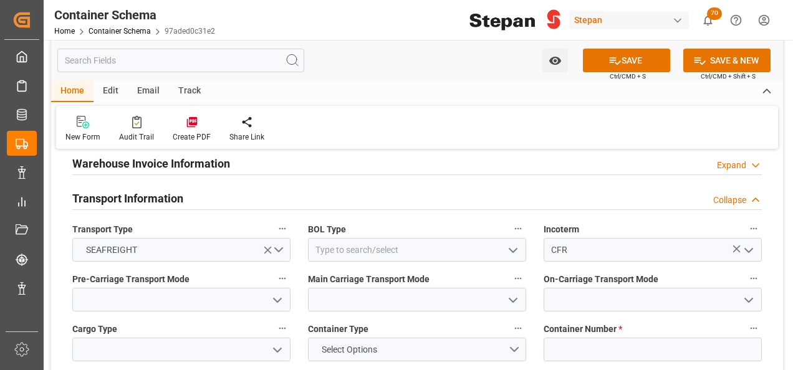
click at [514, 243] on icon "open menu" at bounding box center [512, 250] width 15 height 15
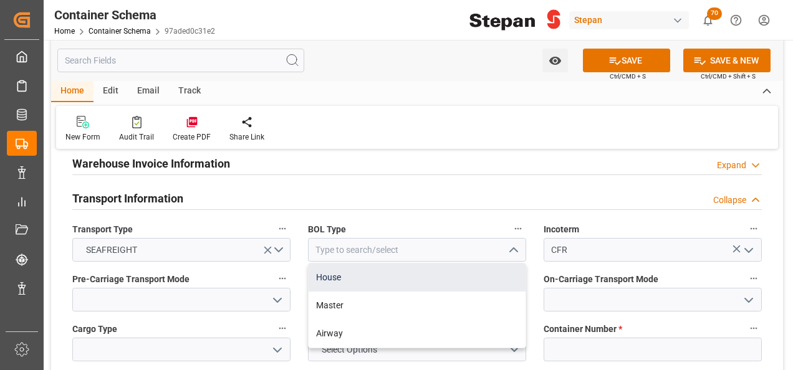
click at [328, 264] on div "House" at bounding box center [417, 278] width 217 height 28
type input "House"
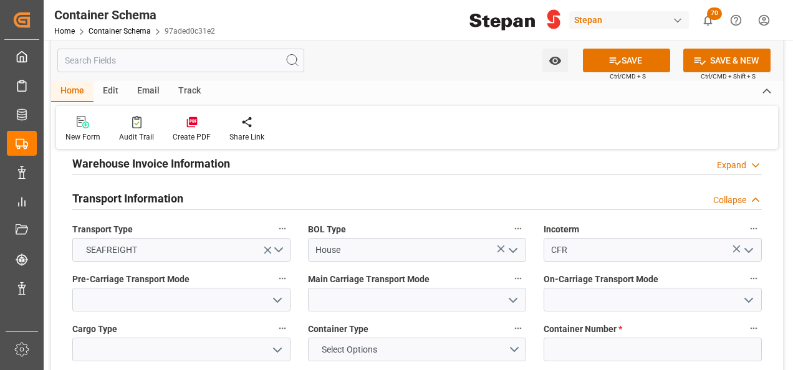
click at [747, 243] on icon "open menu" at bounding box center [748, 250] width 15 height 15
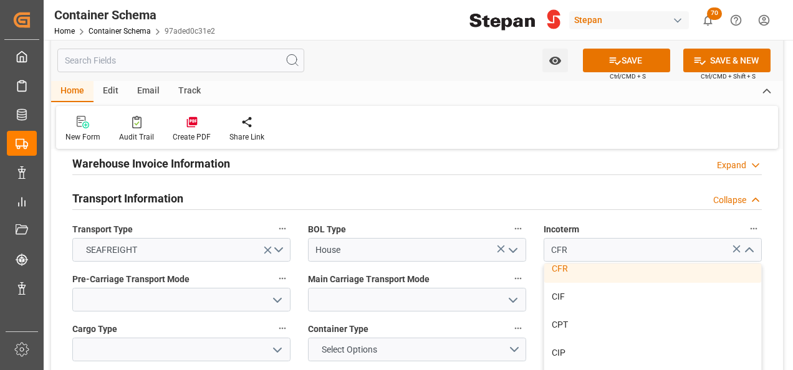
scroll to position [125, 0]
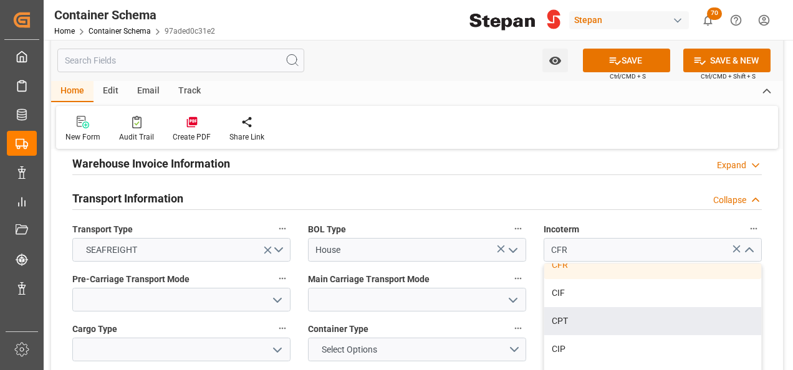
click at [596, 216] on div "Incoterm CFR EXW FCA FAS FOB CFR CIF CPT CIP DPU DAP DDP" at bounding box center [653, 241] width 236 height 50
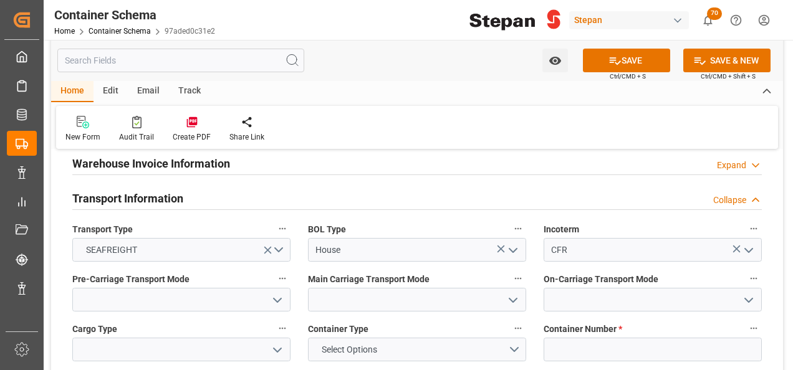
click at [279, 299] on polyline "open menu" at bounding box center [277, 301] width 7 height 4
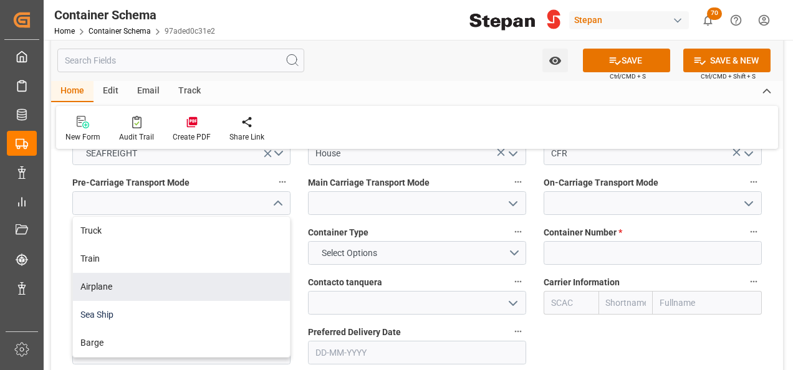
scroll to position [1621, 0]
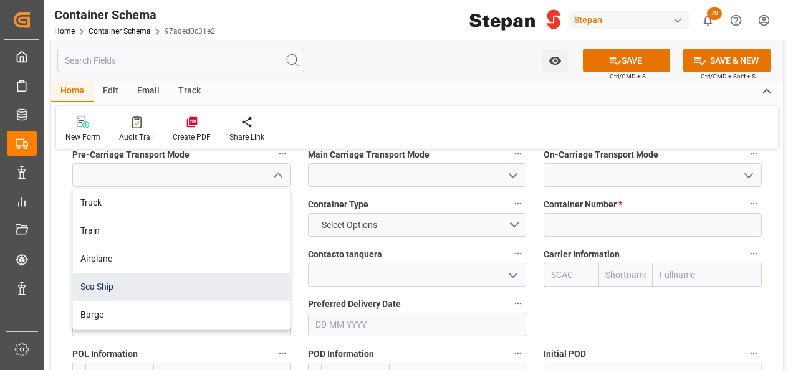
click at [95, 273] on div "Sea Ship" at bounding box center [181, 287] width 217 height 28
type input "Sea Ship"
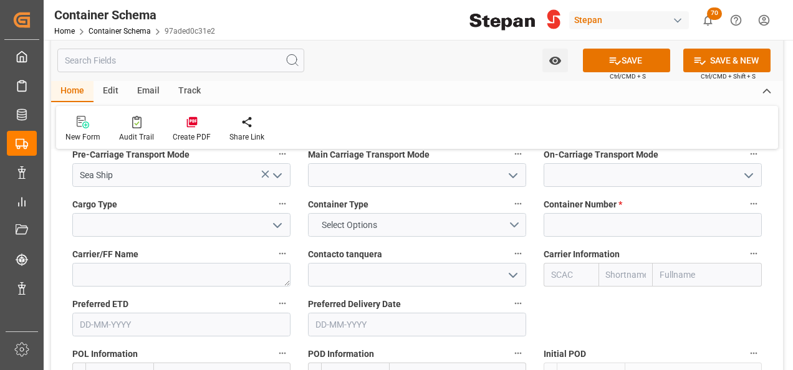
scroll to position [1558, 0]
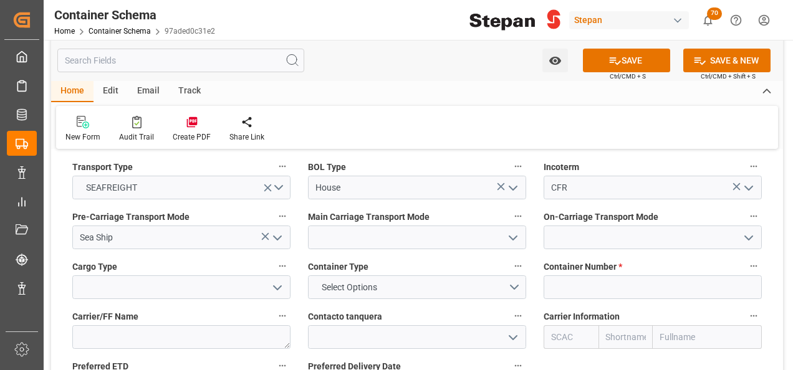
click at [510, 231] on icon "open menu" at bounding box center [512, 238] width 15 height 15
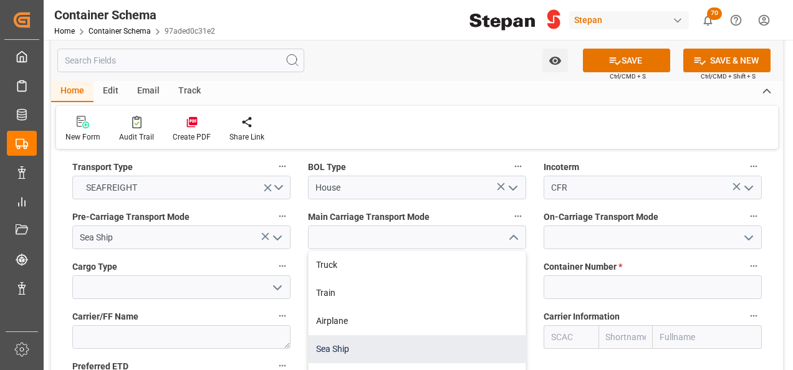
click at [325, 335] on div "Sea Ship" at bounding box center [417, 349] width 217 height 28
type input "Sea Ship"
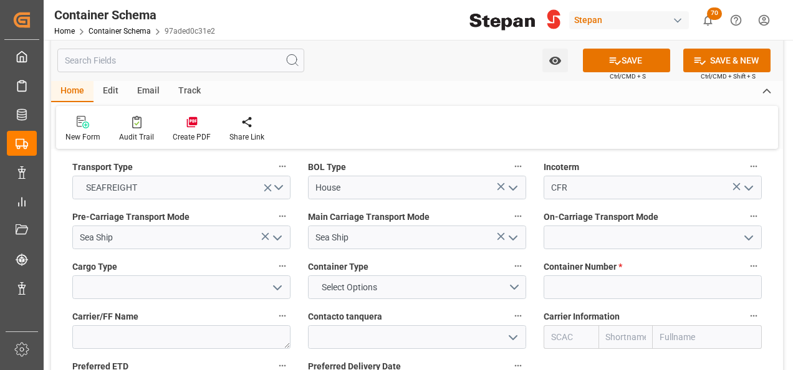
click at [752, 231] on icon "open menu" at bounding box center [748, 238] width 15 height 15
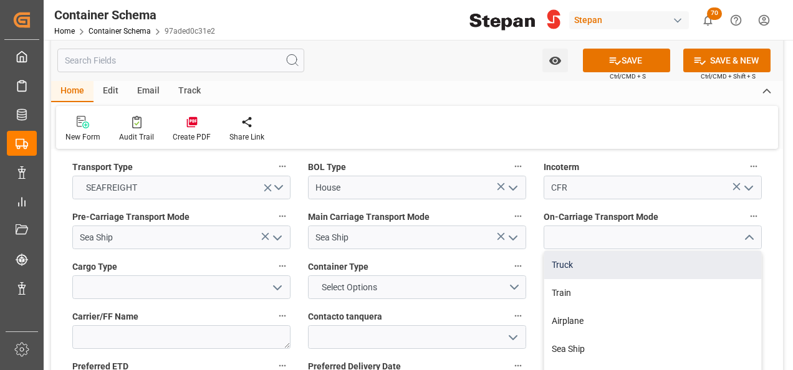
click at [567, 251] on div "Truck" at bounding box center [652, 265] width 217 height 28
type input "Truck"
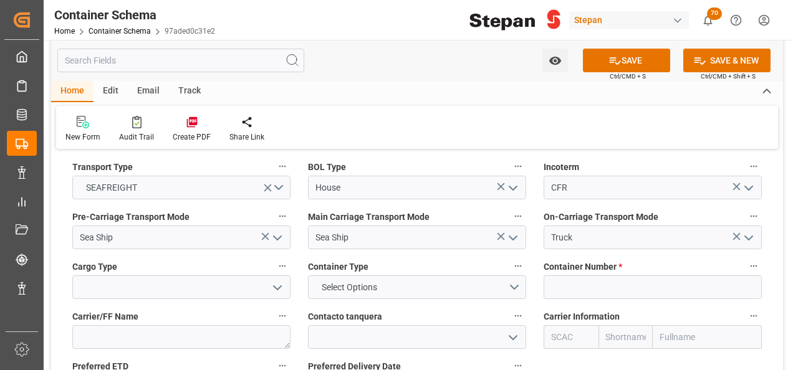
click at [282, 280] on icon "open menu" at bounding box center [277, 287] width 15 height 15
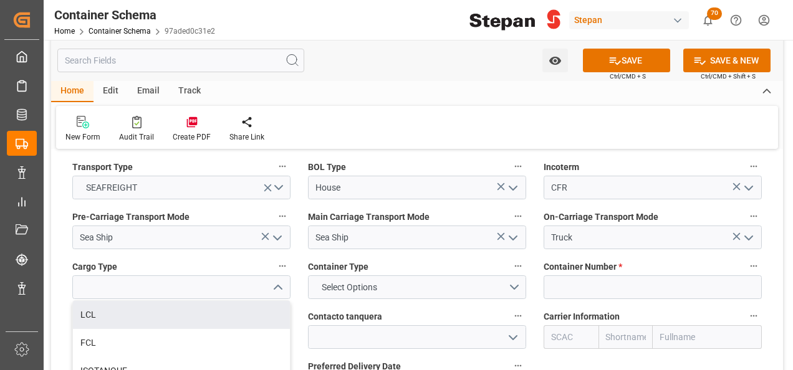
click at [60, 293] on div "References Collapse Logistic Coordinator Reference Number Logistic Coordinator …" at bounding box center [417, 298] width 732 height 3392
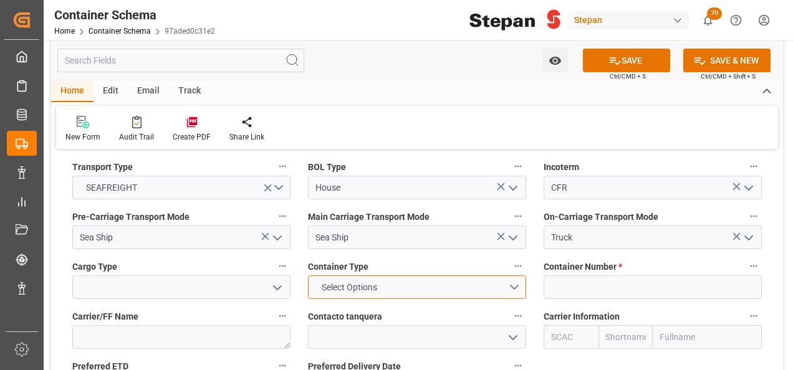
click at [514, 275] on button "Select Options" at bounding box center [417, 287] width 218 height 24
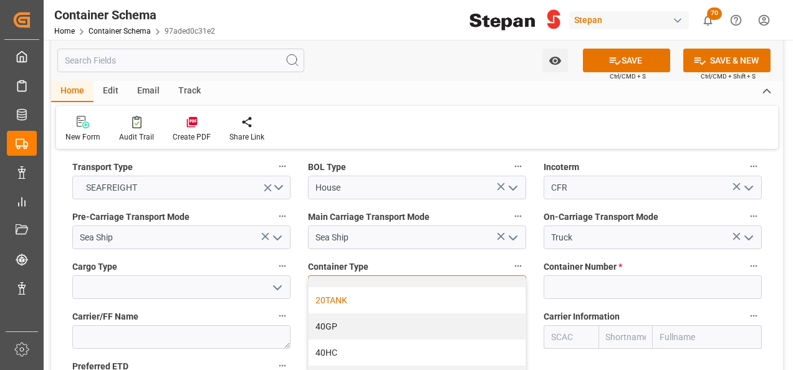
scroll to position [62, 0]
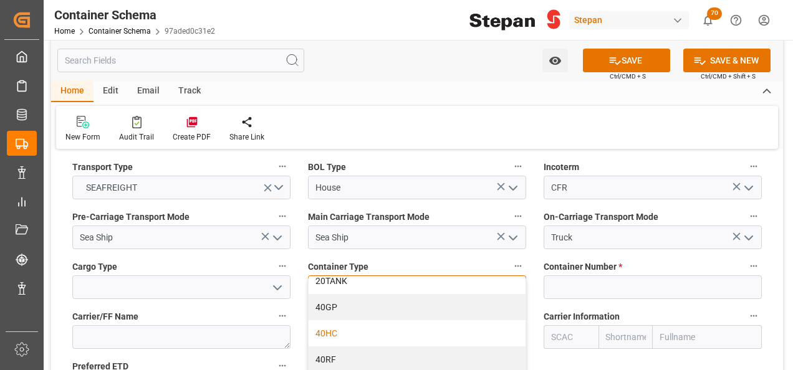
click at [331, 320] on div "40HC" at bounding box center [417, 333] width 217 height 26
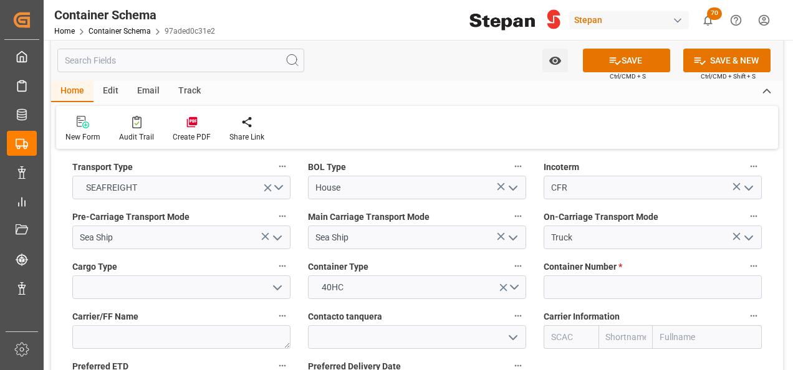
click at [274, 280] on icon "open menu" at bounding box center [277, 287] width 15 height 15
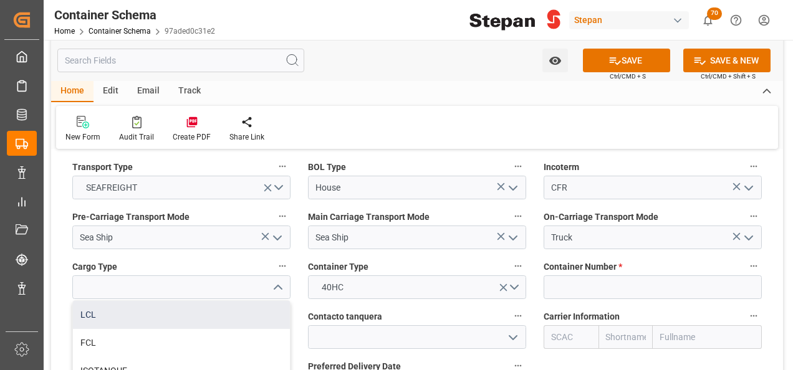
click at [98, 301] on div "LCL" at bounding box center [181, 315] width 217 height 28
type input "LCL"
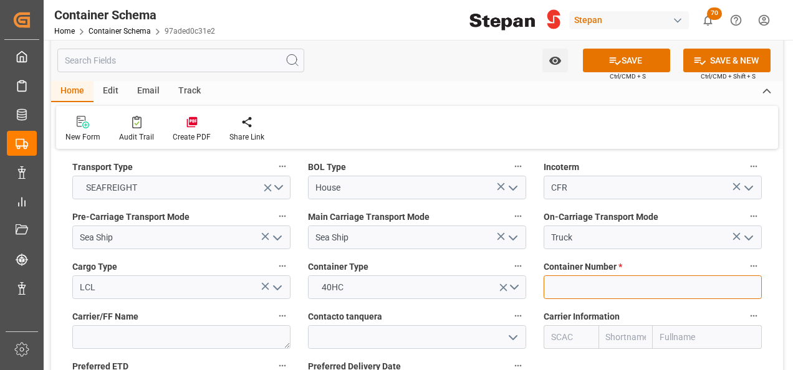
click at [600, 275] on input at bounding box center [653, 287] width 218 height 24
paste input "BEAU5588785"
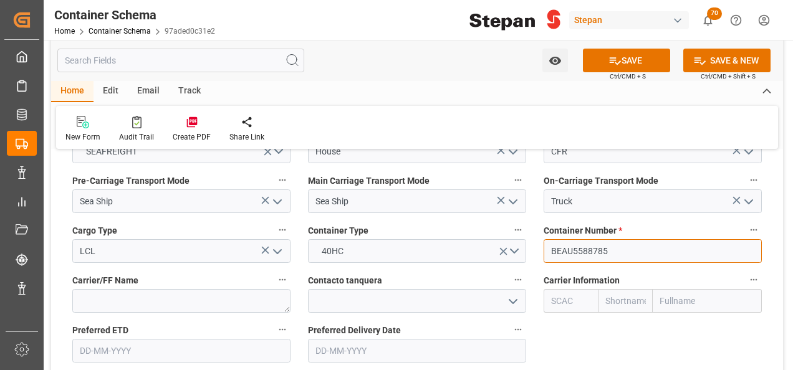
scroll to position [1621, 0]
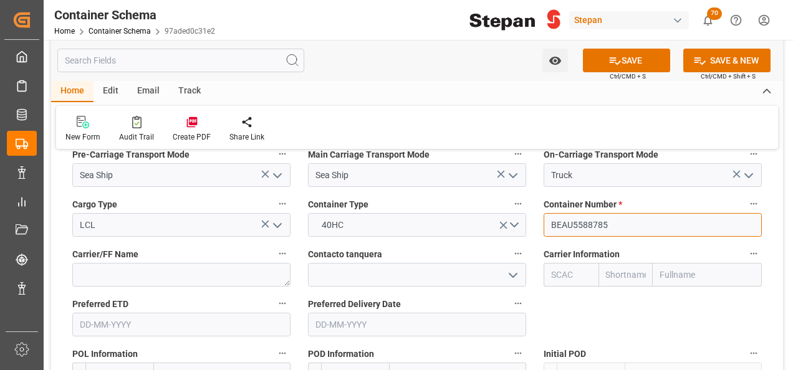
type input "BEAU5588785"
click at [674, 263] on input "text" at bounding box center [707, 275] width 109 height 24
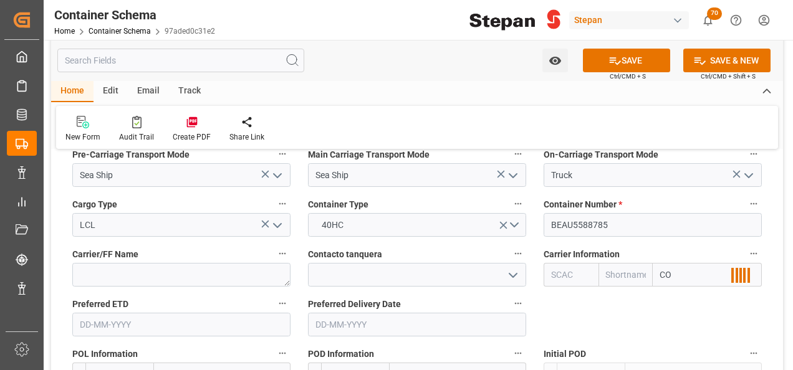
type input "COS"
click at [692, 297] on b "COSCO Shipping Co. Ltd." at bounding box center [702, 308] width 82 height 23
type input "COSU"
type input "Cosco"
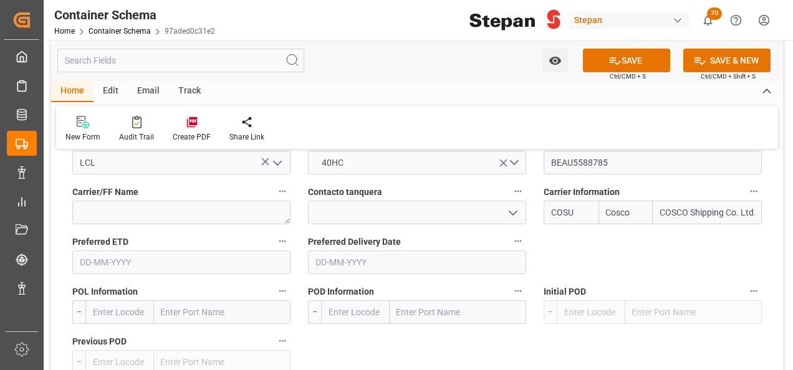
scroll to position [1745, 0]
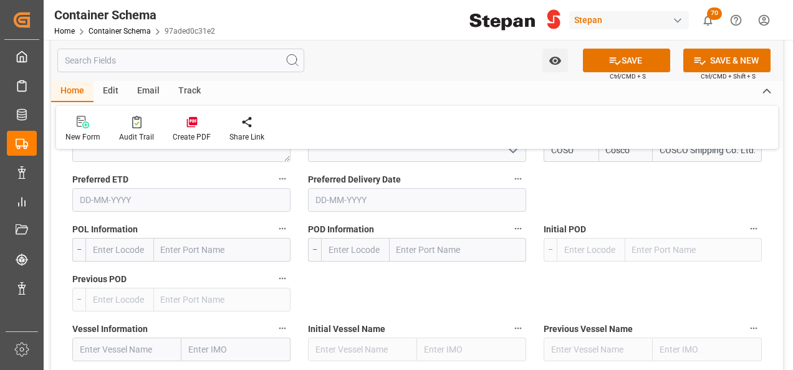
type input "COSCO Shipping Co. Ltd."
click at [245, 238] on input "text" at bounding box center [222, 250] width 136 height 24
paste input "[GEOGRAPHIC_DATA]"
type input "[GEOGRAPHIC_DATA]"
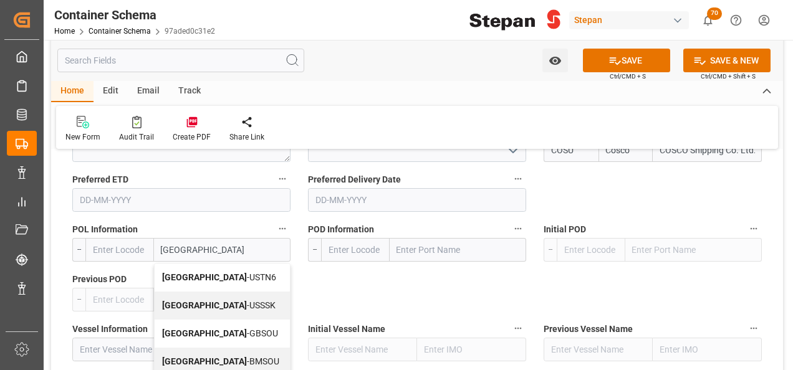
click at [196, 328] on b "[GEOGRAPHIC_DATA]" at bounding box center [204, 333] width 85 height 10
type input "GBSOU"
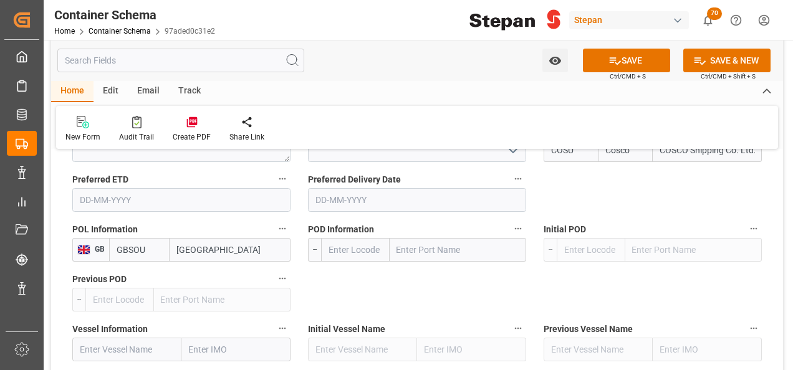
type input "[GEOGRAPHIC_DATA]"
click at [430, 238] on input "text" at bounding box center [458, 250] width 136 height 24
type input "[GEOGRAPHIC_DATA]"
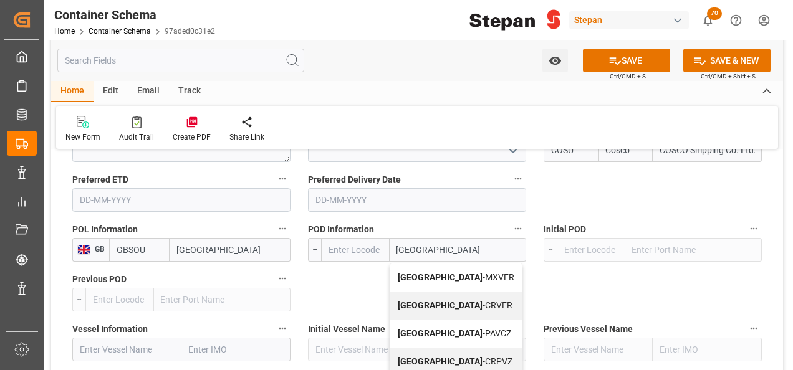
click at [433, 272] on span "Veracruz - MXVER" at bounding box center [456, 277] width 117 height 10
type input "MXVER"
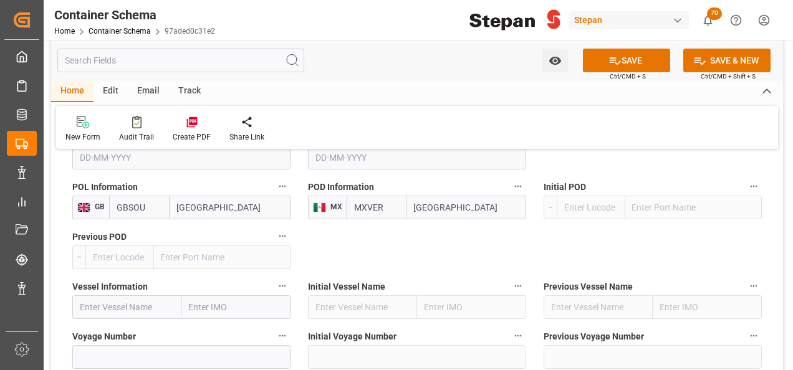
scroll to position [1808, 0]
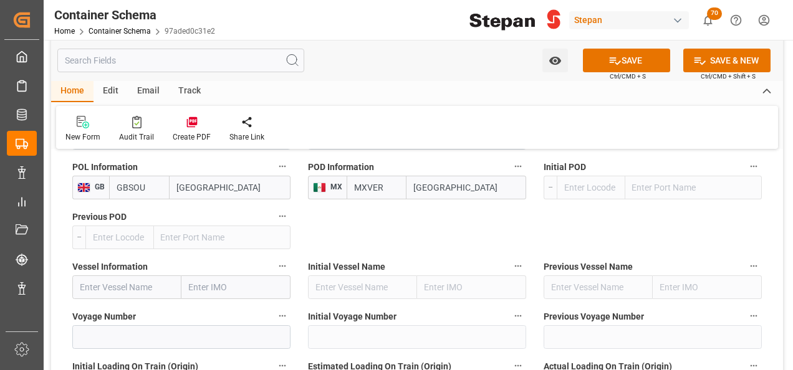
type input "[GEOGRAPHIC_DATA]"
click at [106, 275] on input "text" at bounding box center [126, 287] width 109 height 24
paste input "OOCL [GEOGRAPHIC_DATA]"
type input "OOCL [GEOGRAPHIC_DATA]"
click at [123, 310] on b "OOCL [GEOGRAPHIC_DATA]" at bounding box center [122, 321] width 85 height 23
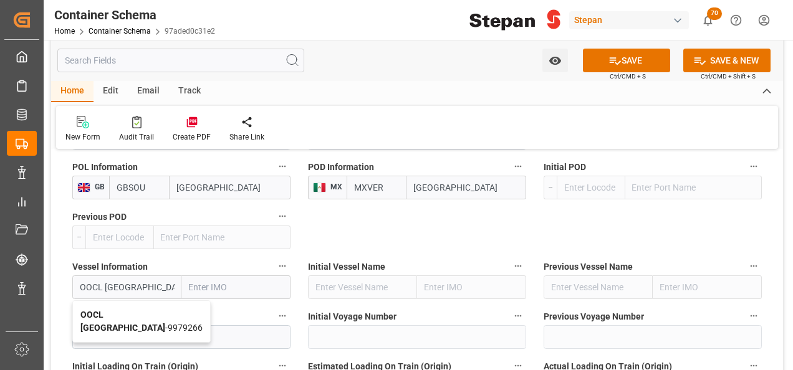
type input "9979266"
type input "OOCL [GEOGRAPHIC_DATA]"
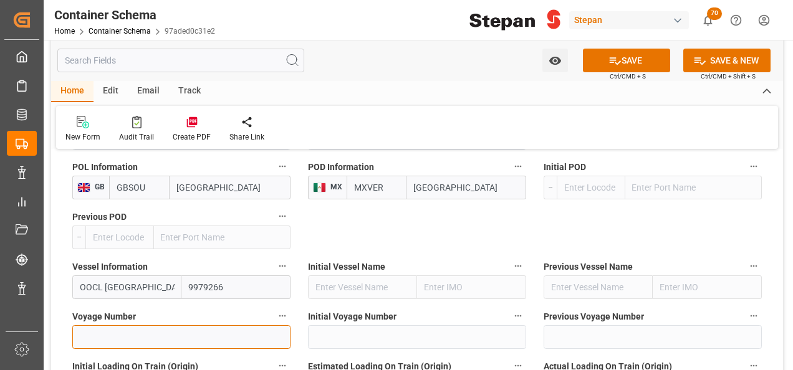
click at [103, 325] on input at bounding box center [181, 337] width 218 height 24
paste input "013W"
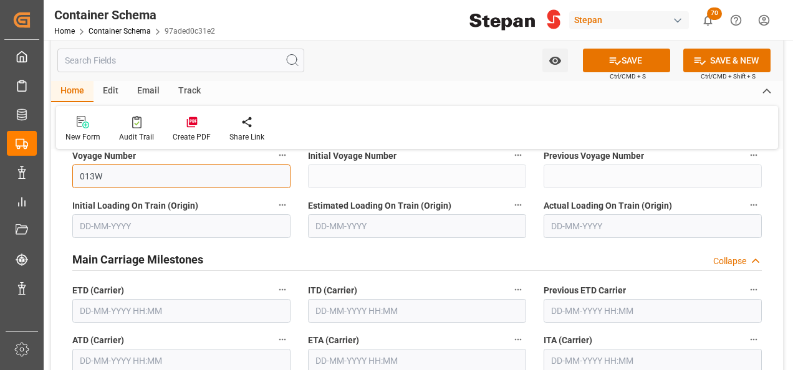
scroll to position [1995, 0]
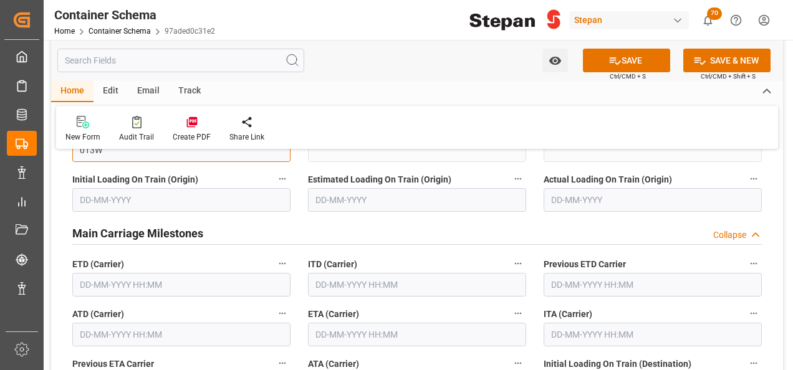
type input "013W"
click at [156, 273] on input "text" at bounding box center [181, 285] width 218 height 24
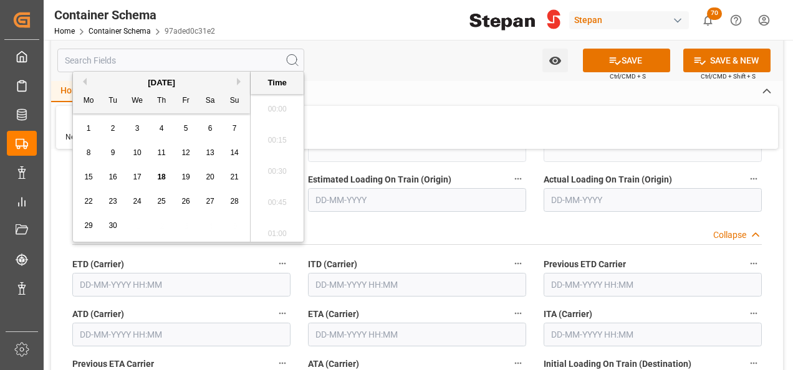
scroll to position [1562, 0]
click at [239, 151] on div "14" at bounding box center [235, 153] width 16 height 15
type input "[DATE] 00:00"
click at [133, 323] on input "text" at bounding box center [181, 335] width 218 height 24
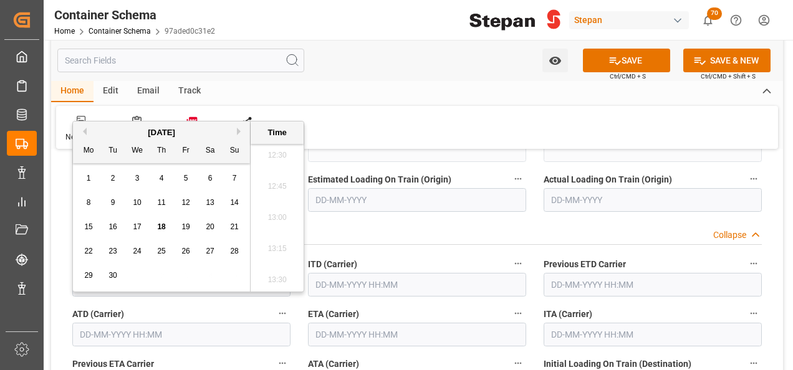
click at [231, 204] on span "14" at bounding box center [234, 202] width 8 height 9
type input "[DATE] 00:00"
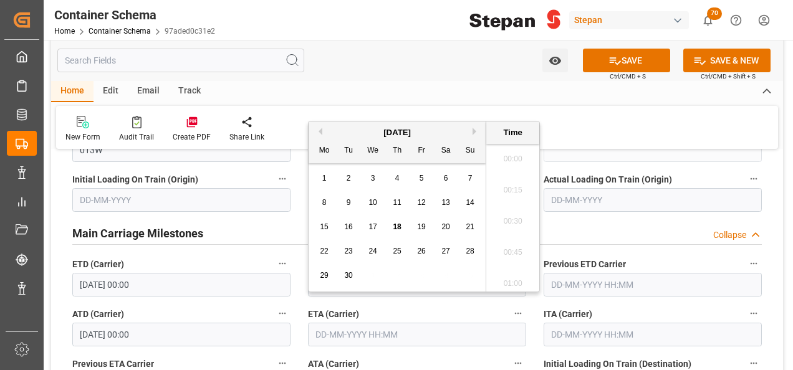
click at [343, 323] on input "text" at bounding box center [417, 335] width 218 height 24
click at [472, 127] on div "[DATE]" at bounding box center [397, 133] width 177 height 12
click at [472, 132] on button "Next Month" at bounding box center [475, 131] width 7 height 7
click at [330, 194] on div "6 7 8 9 10 11 12" at bounding box center [397, 203] width 170 height 24
click at [345, 201] on div "7" at bounding box center [349, 203] width 16 height 15
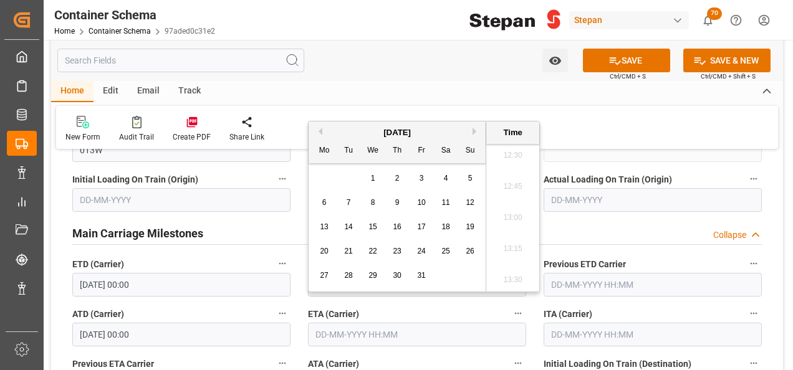
type input "[DATE] 00:00"
click at [557, 113] on div "New Form Audit Trail Create PDF Share Link" at bounding box center [417, 127] width 722 height 43
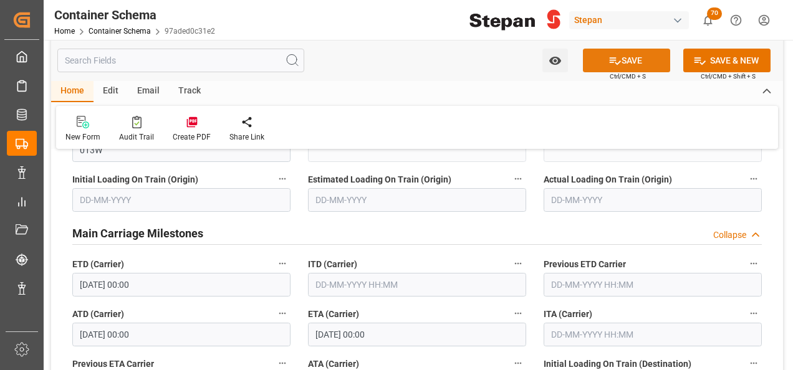
click at [649, 59] on button "SAVE" at bounding box center [626, 61] width 87 height 24
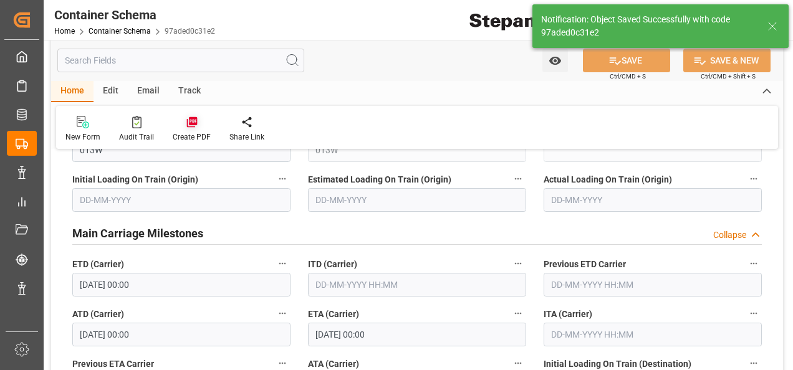
type textarea "1 IBC"
type textarea "SCM1706025A6"
type input "MXVER"
type input "[GEOGRAPHIC_DATA]"
type input "OOCL [GEOGRAPHIC_DATA]"
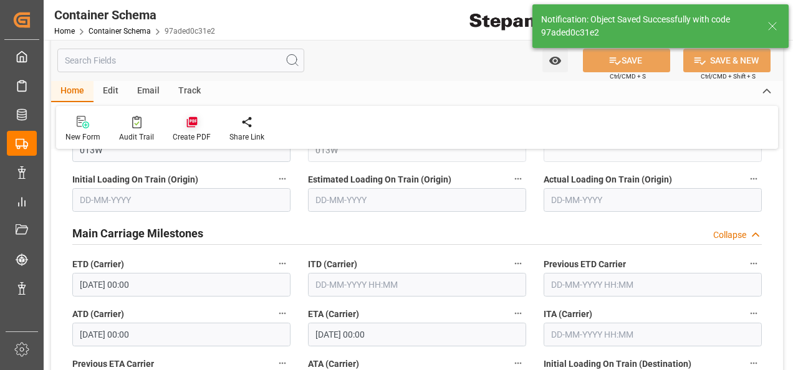
type input "9979266"
type input "013W"
type textarea "pod"
type input "0"
type input "[DATE] 00:00"
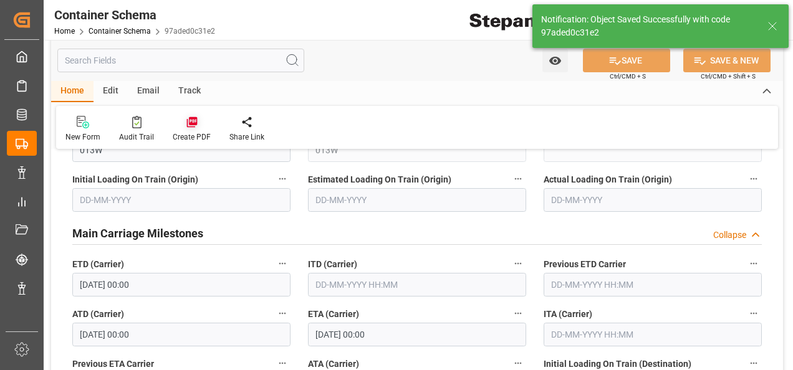
type input "[DATE] 00:00"
type input "[DATE]"
type input "[DATE] 19:10"
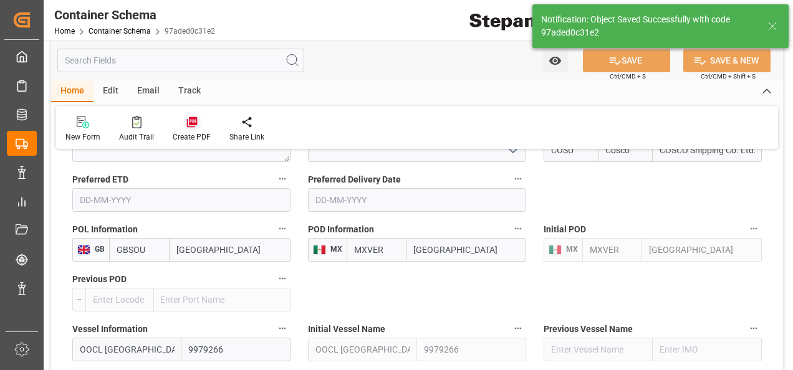
click at [193, 121] on icon at bounding box center [192, 122] width 12 height 12
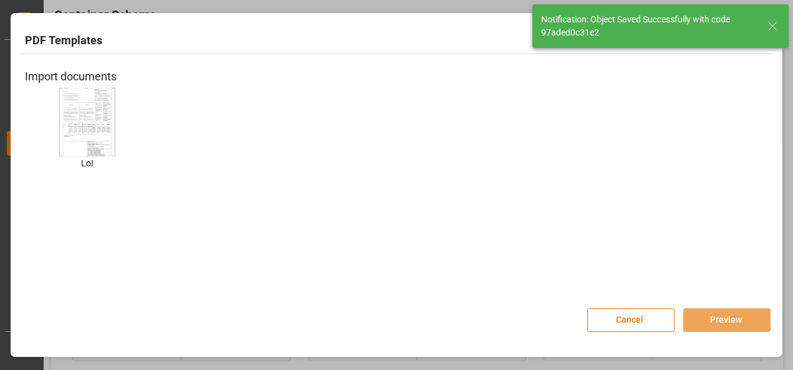
click at [70, 111] on img at bounding box center [87, 122] width 50 height 70
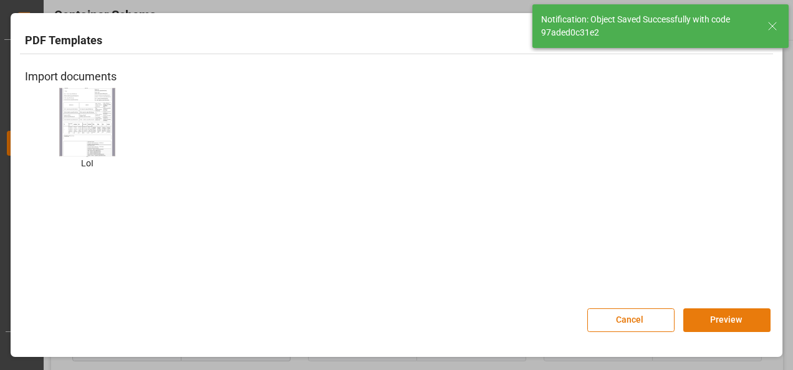
click at [708, 318] on button "Preview" at bounding box center [726, 321] width 87 height 24
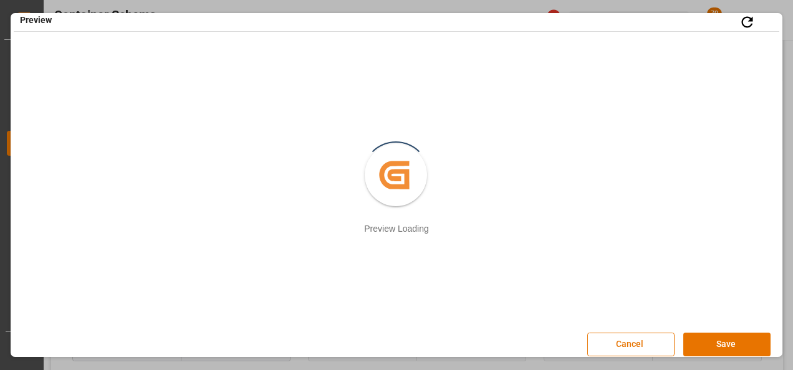
scroll to position [16, 0]
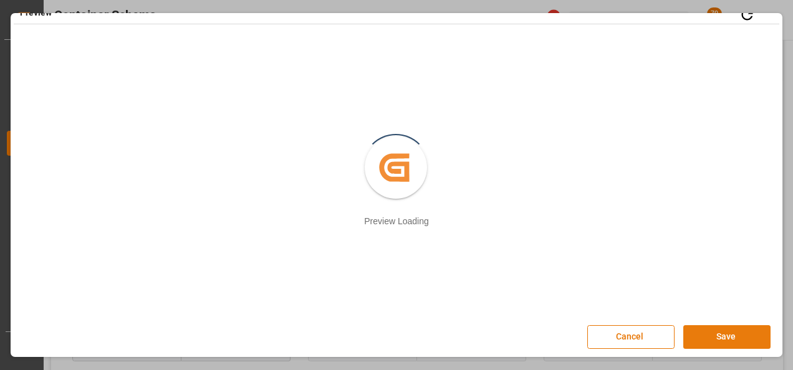
click at [723, 340] on button "Save" at bounding box center [726, 337] width 87 height 24
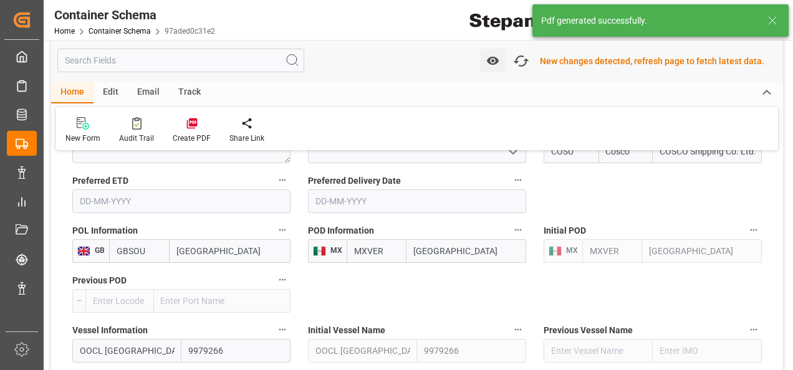
scroll to position [1746, 0]
